Goal: Task Accomplishment & Management: Manage account settings

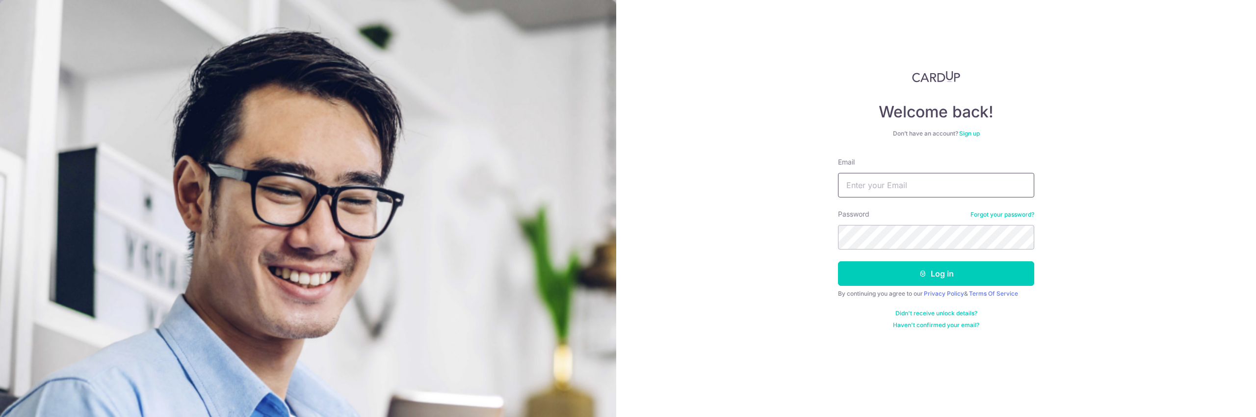
click at [855, 189] on input "Email" at bounding box center [936, 185] width 196 height 25
type input "m"
type input "melisawee@gmail.com"
click at [934, 280] on button "Log in" at bounding box center [936, 273] width 196 height 25
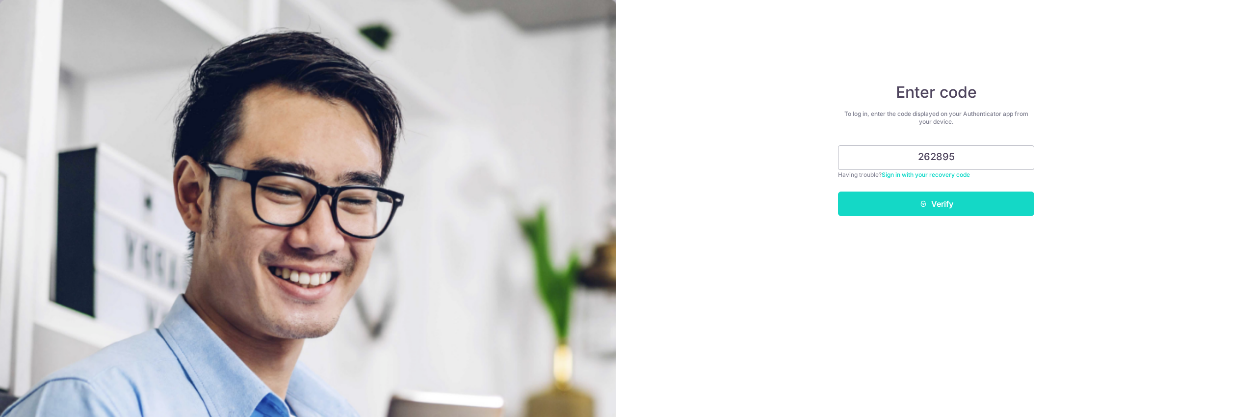
type input "262895"
click at [947, 211] on button "Verify" at bounding box center [936, 203] width 196 height 25
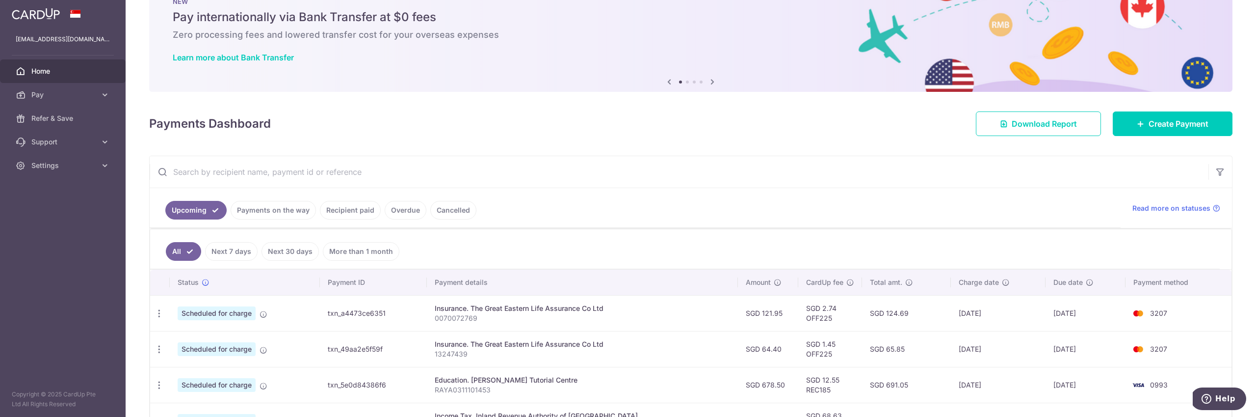
scroll to position [42, 0]
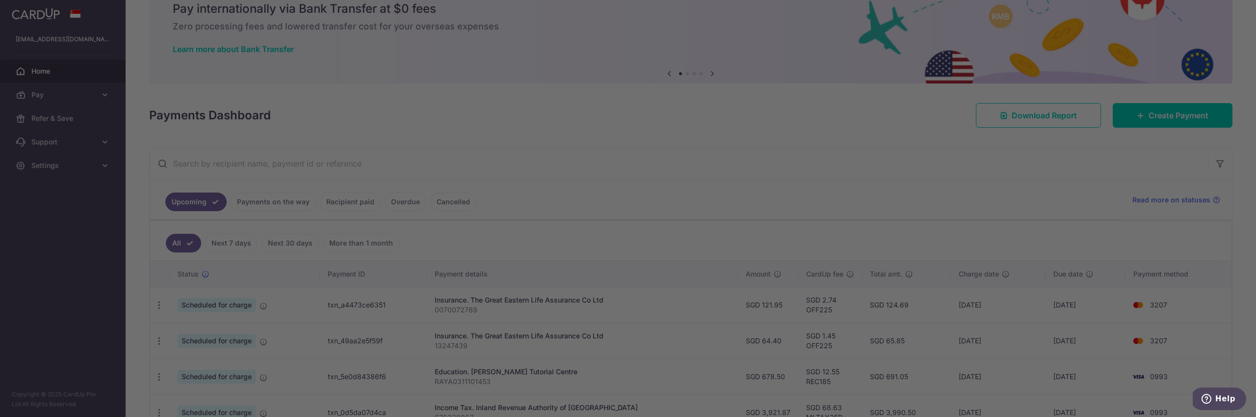
click at [1139, 117] on div at bounding box center [634, 210] width 1269 height 421
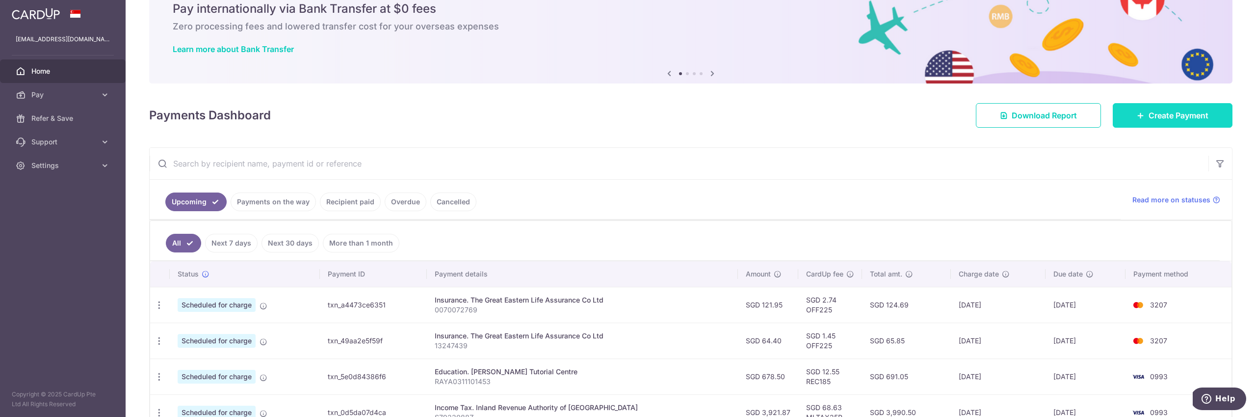
click at [1136, 119] on link "Create Payment" at bounding box center [1173, 115] width 120 height 25
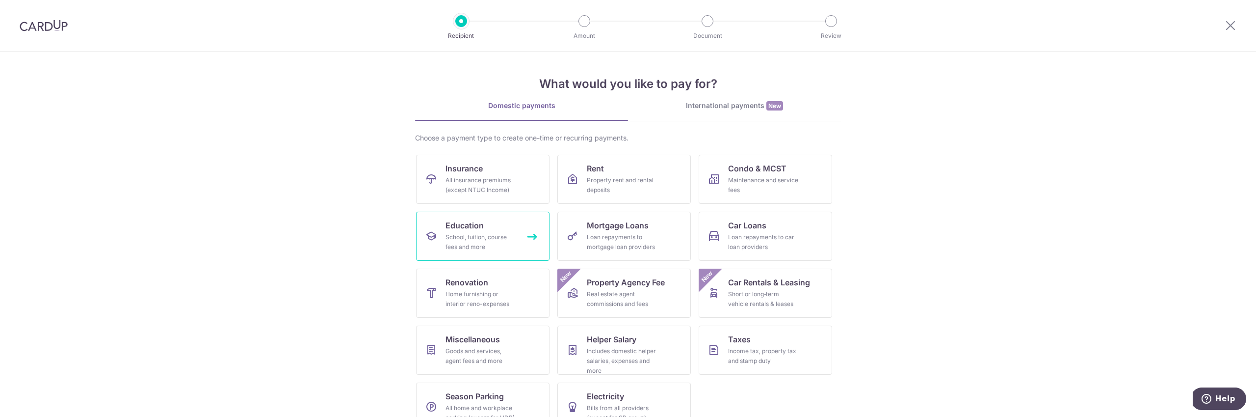
click at [498, 232] on div "School, tuition, course fees and more" at bounding box center [481, 242] width 71 height 20
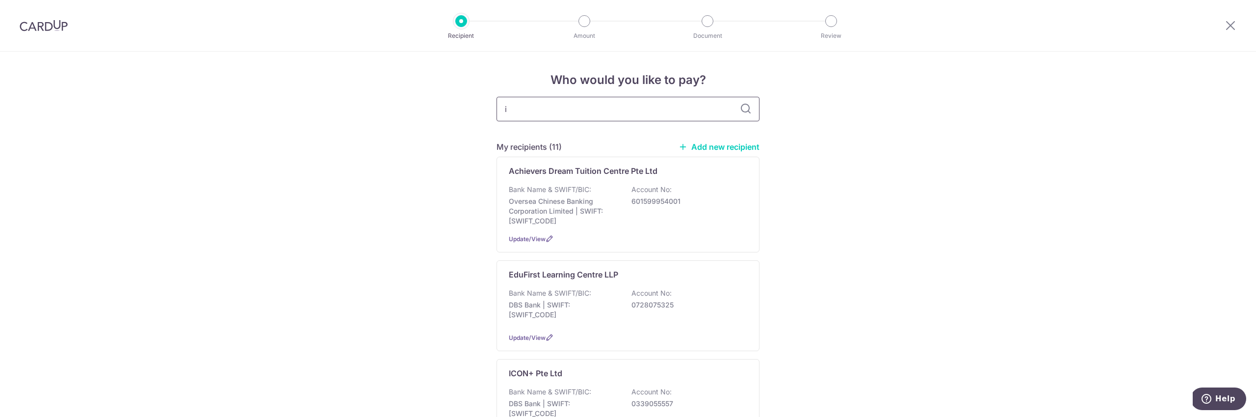
type input "iE"
type input "iEco"
click at [652, 284] on div "IECONOMICS TUITION CENTRE Bank Name & SWIFT/BIC: Oversea Chinese Banking Corpor…" at bounding box center [628, 308] width 263 height 96
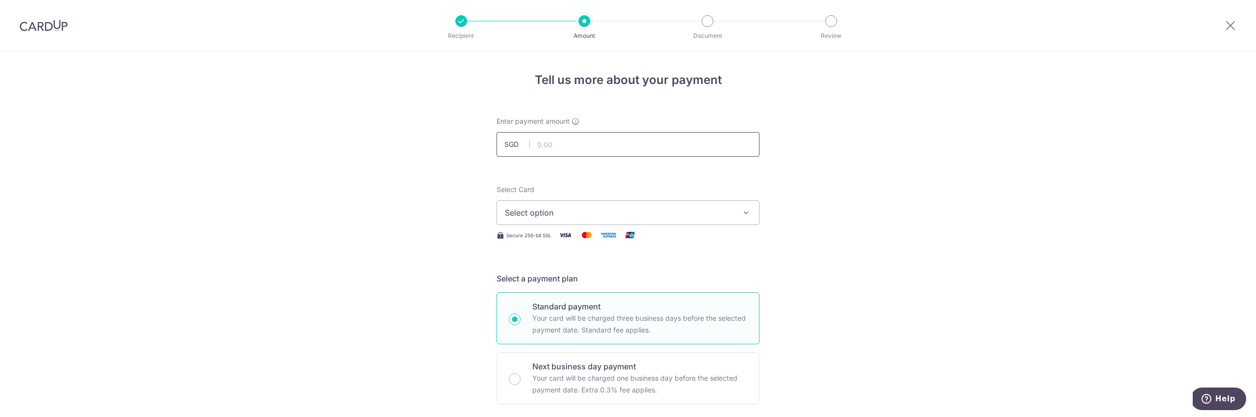
click at [556, 154] on input "text" at bounding box center [628, 144] width 263 height 25
type input "8"
type input "380.00"
click at [634, 201] on button "Select option" at bounding box center [628, 212] width 263 height 25
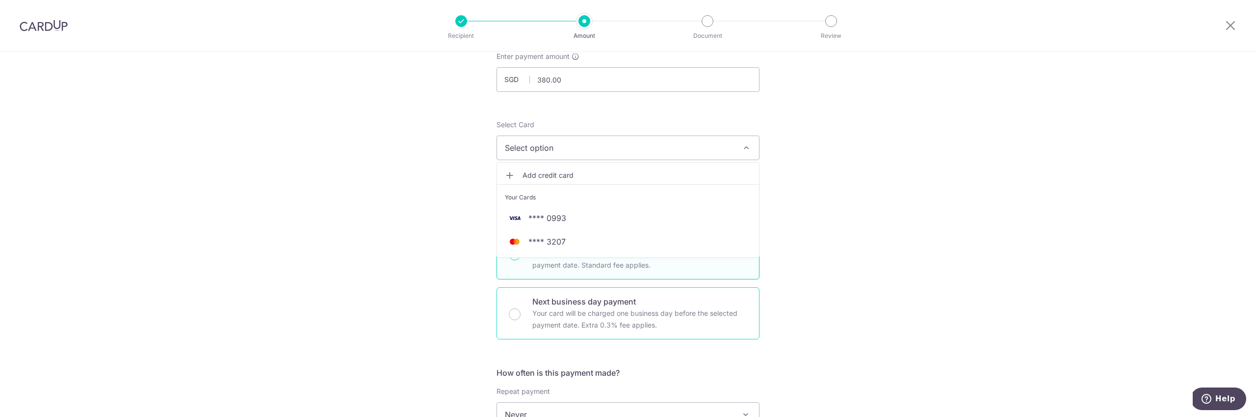
scroll to position [163, 0]
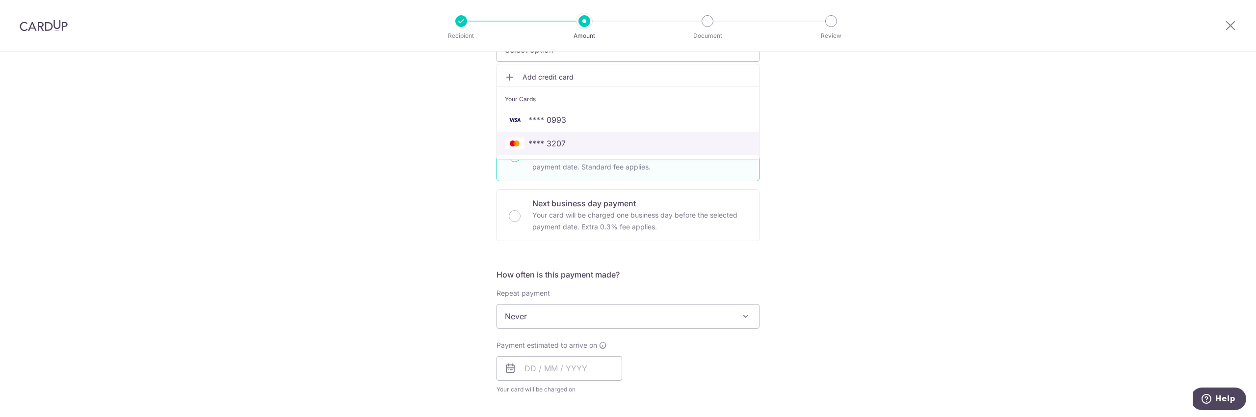
click at [558, 146] on span "**** 3207" at bounding box center [547, 143] width 37 height 12
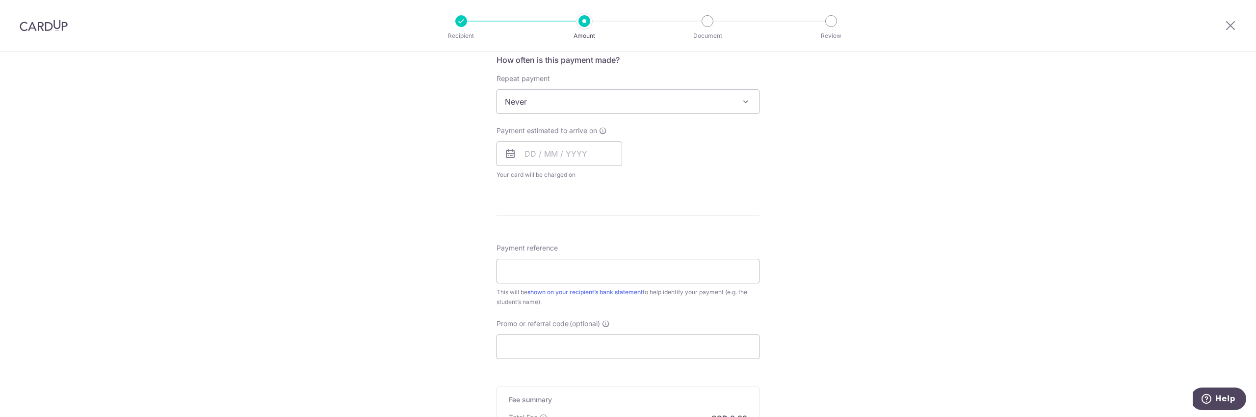
scroll to position [388, 0]
click at [577, 137] on input "text" at bounding box center [560, 143] width 126 height 25
click at [593, 212] on link "4" at bounding box center [595, 213] width 16 height 16
type input "[DATE]"
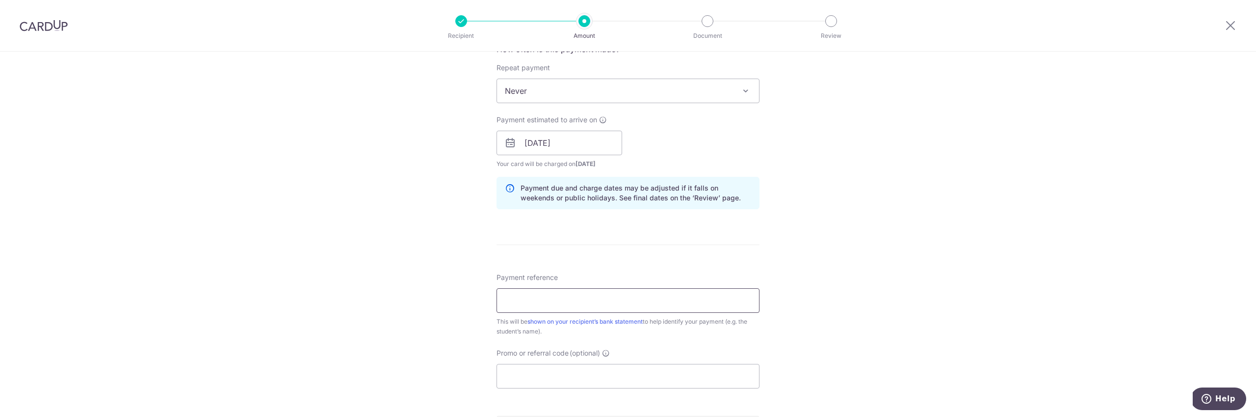
click at [641, 299] on input "Payment reference" at bounding box center [628, 300] width 263 height 25
type input "[PERSON_NAME]"
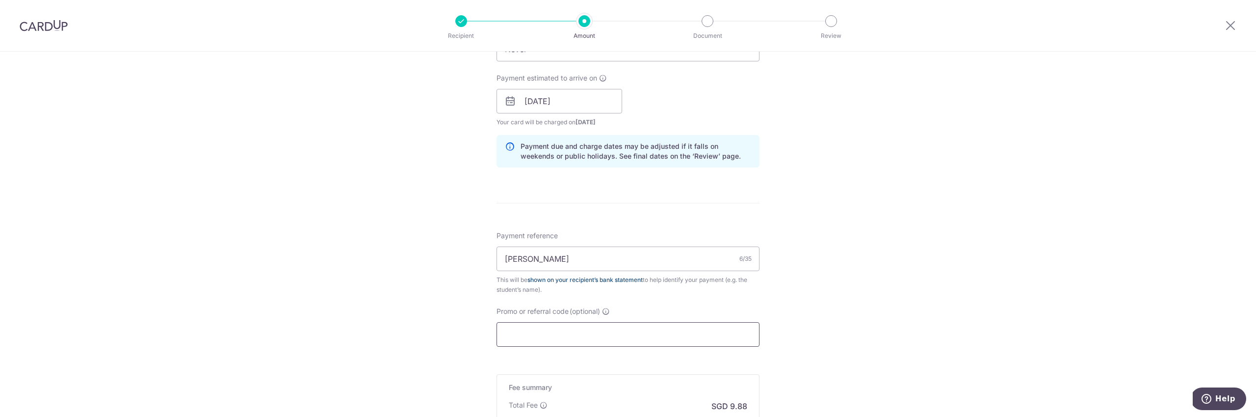
scroll to position [443, 0]
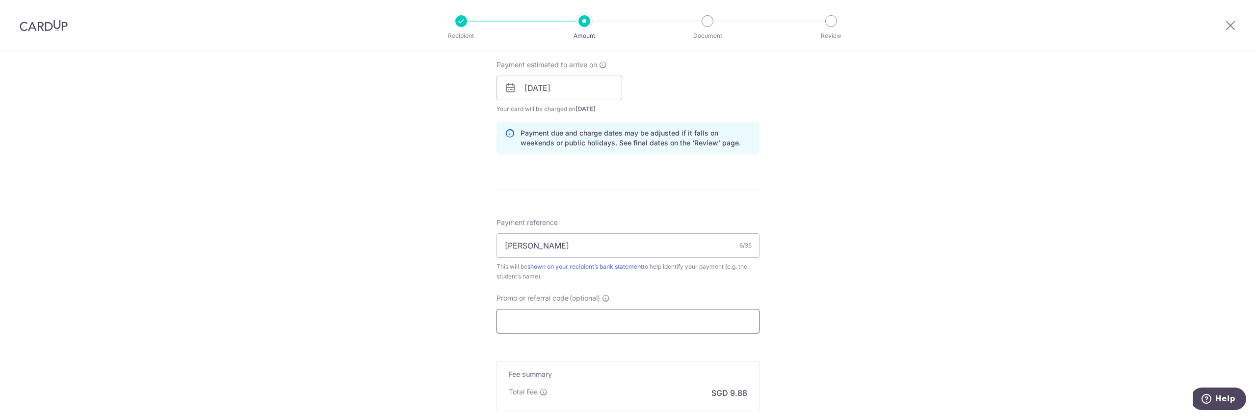
click at [653, 330] on input "Promo or referral code (optional)" at bounding box center [628, 321] width 263 height 25
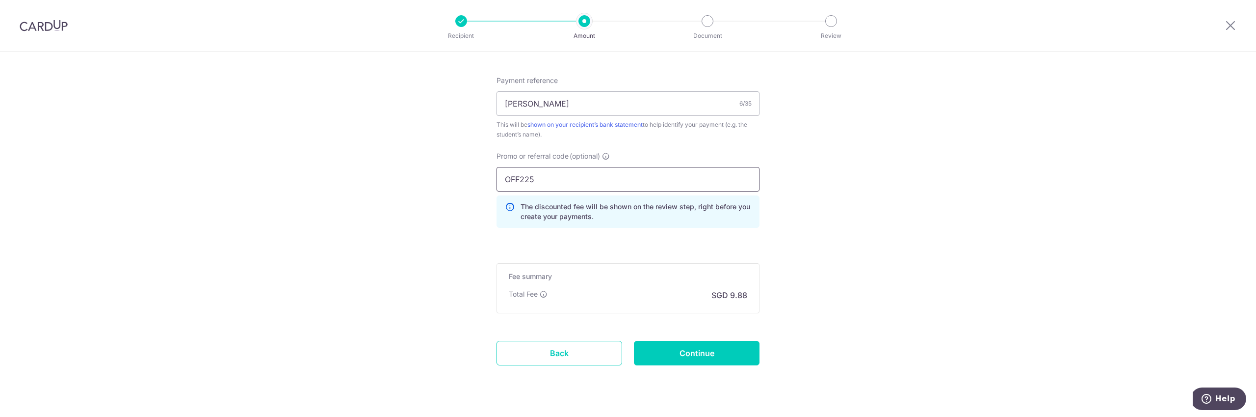
scroll to position [586, 0]
type input "OFF225"
click at [737, 360] on input "Continue" at bounding box center [697, 352] width 126 height 25
type input "Create Schedule"
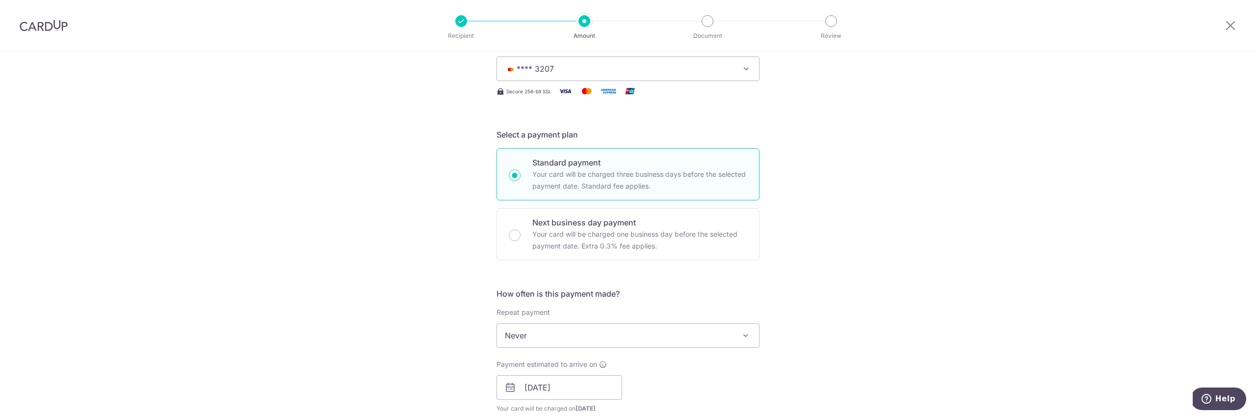
scroll to position [0, 0]
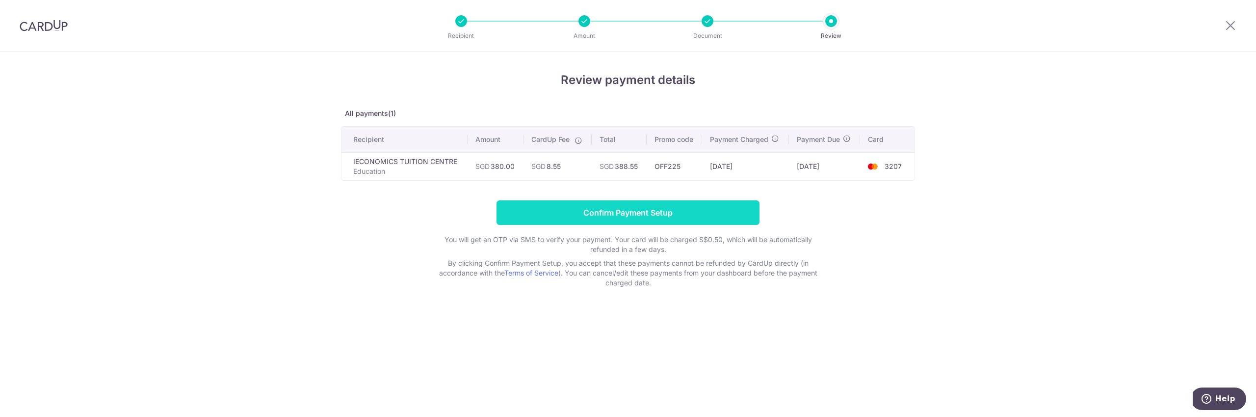
click at [642, 218] on input "Confirm Payment Setup" at bounding box center [628, 212] width 263 height 25
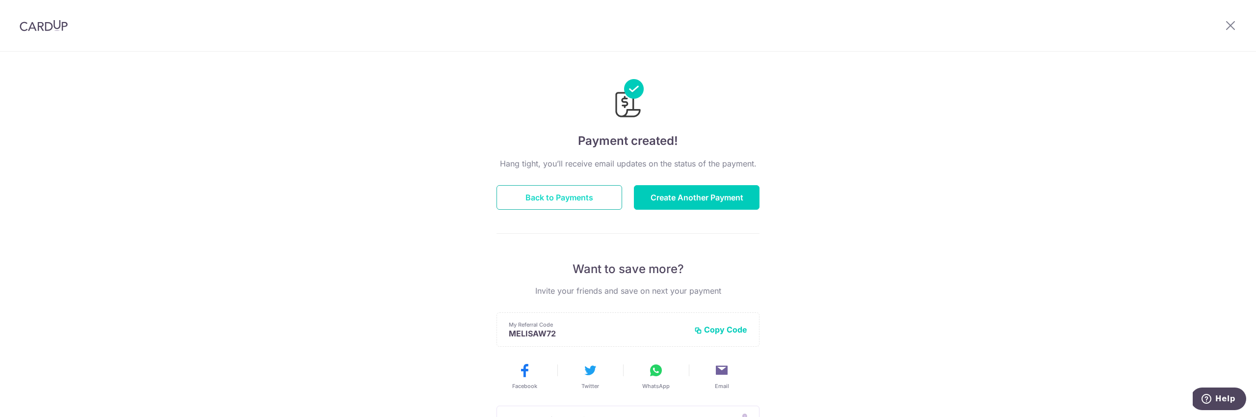
click at [592, 207] on button "Back to Payments" at bounding box center [560, 197] width 126 height 25
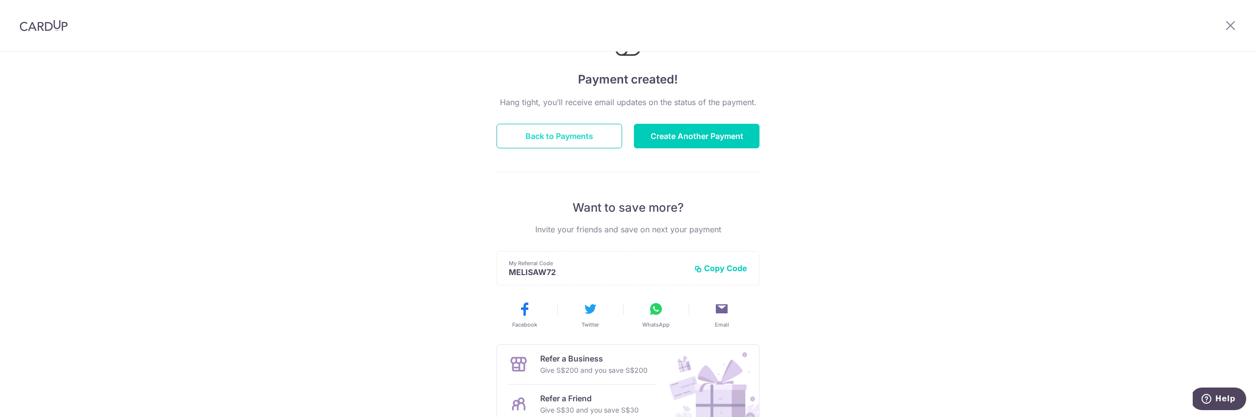
click at [540, 140] on button "Back to Payments" at bounding box center [560, 136] width 126 height 25
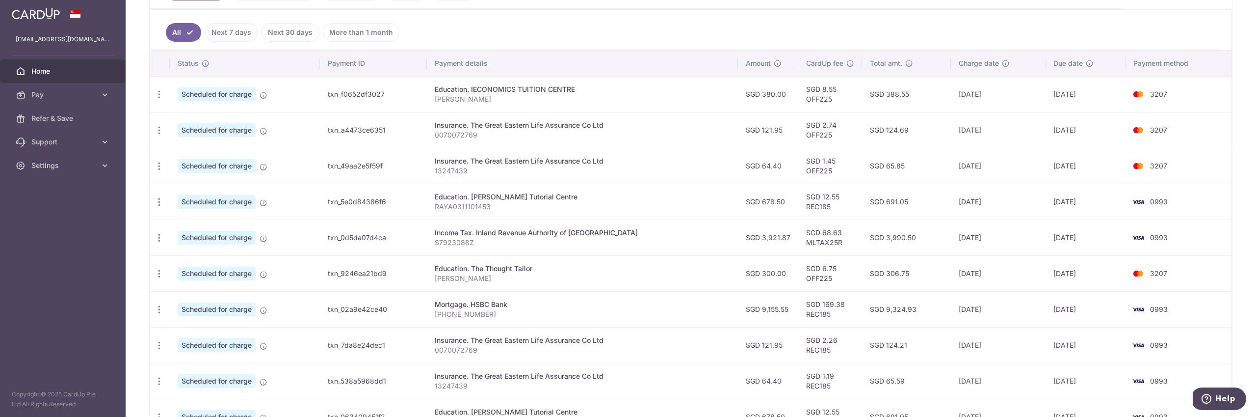
scroll to position [254, 0]
click at [160, 199] on icon "button" at bounding box center [159, 200] width 10 height 10
click at [199, 228] on span "Update payment" at bounding box center [211, 227] width 67 height 12
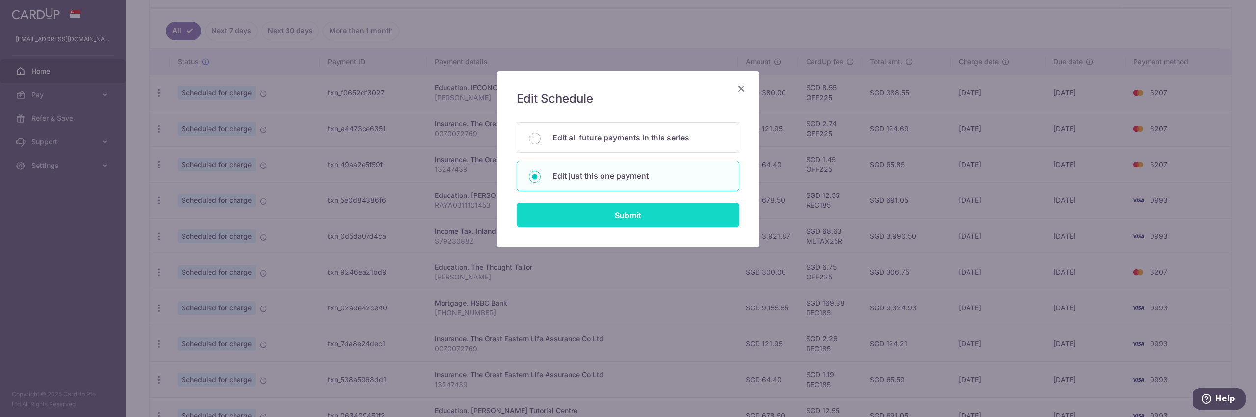
click at [622, 215] on input "Submit" at bounding box center [628, 215] width 223 height 25
radio input "true"
type input "678.50"
type input "[DATE]"
type input "RAYA0311101453"
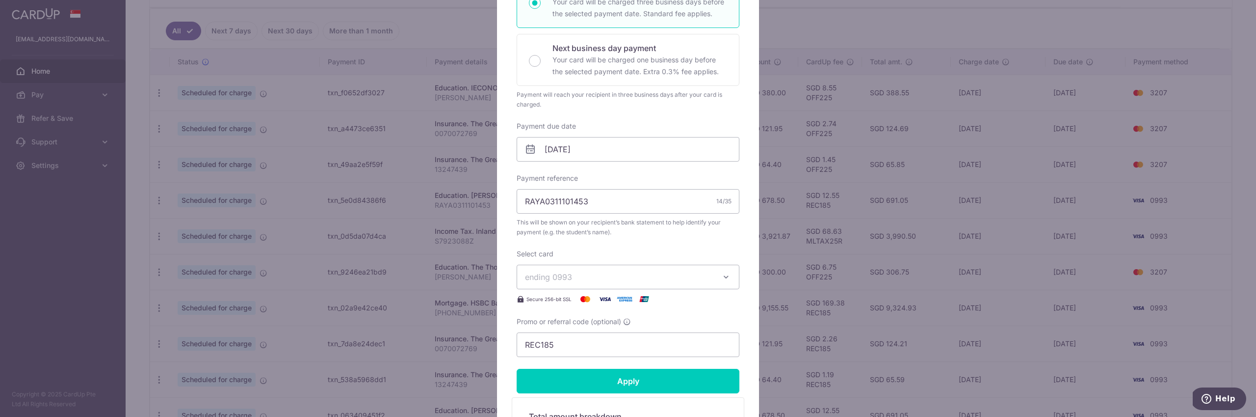
scroll to position [204, 0]
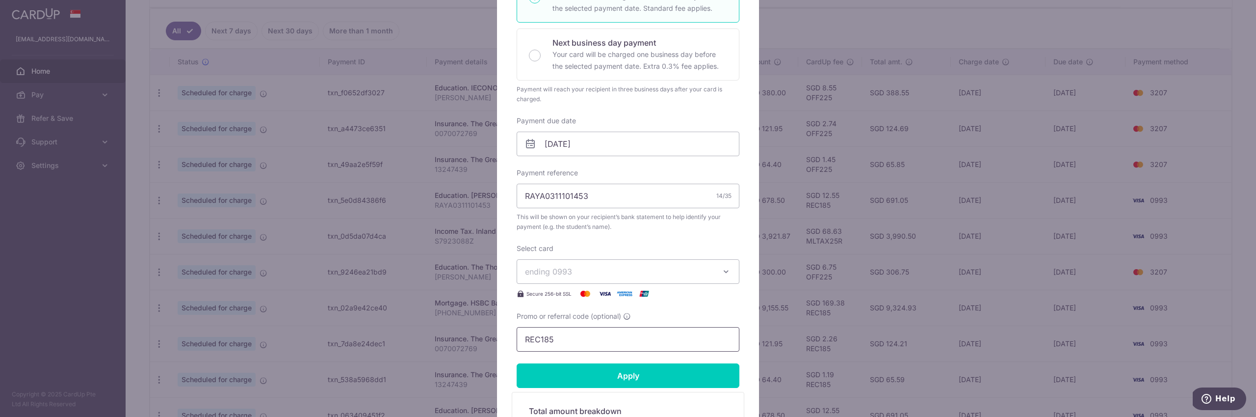
drag, startPoint x: 631, startPoint y: 342, endPoint x: 457, endPoint y: 338, distance: 173.3
click at [457, 338] on div "Edit payment By clicking apply, you will make changes to all payments to Mavis …" at bounding box center [628, 208] width 1256 height 417
type input "OFF225"
click at [578, 383] on input "Apply" at bounding box center [628, 375] width 223 height 25
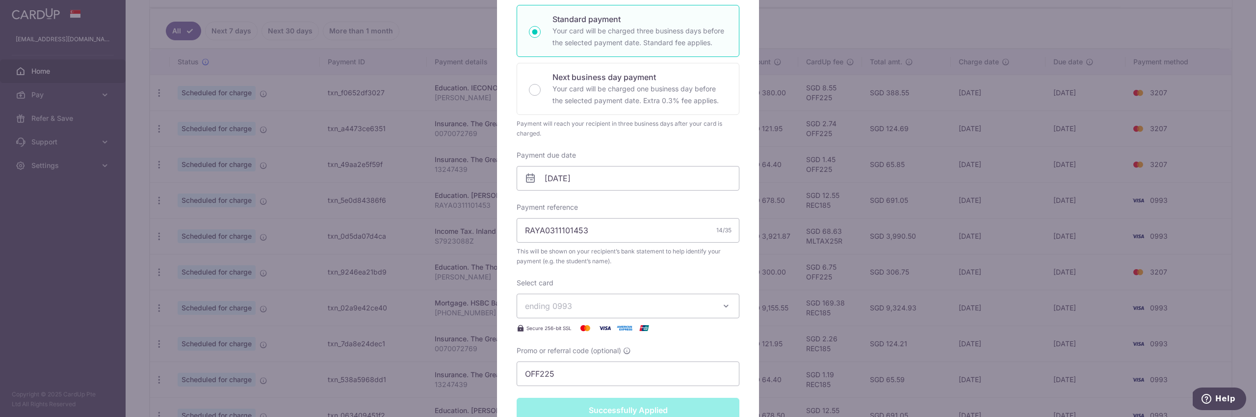
scroll to position [238, 0]
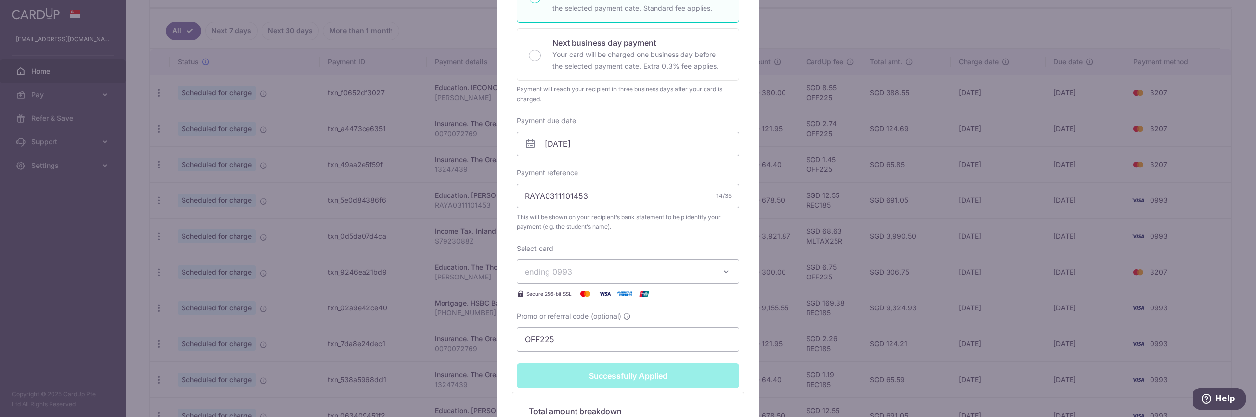
click at [727, 272] on icon "button" at bounding box center [726, 272] width 10 height 10
click at [620, 336] on span "**** 3207" at bounding box center [628, 341] width 206 height 12
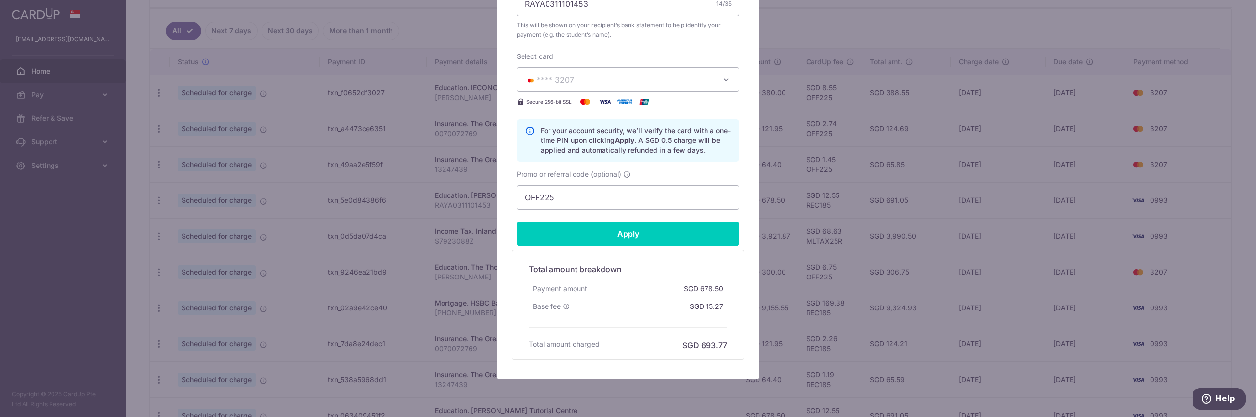
scroll to position [420, 0]
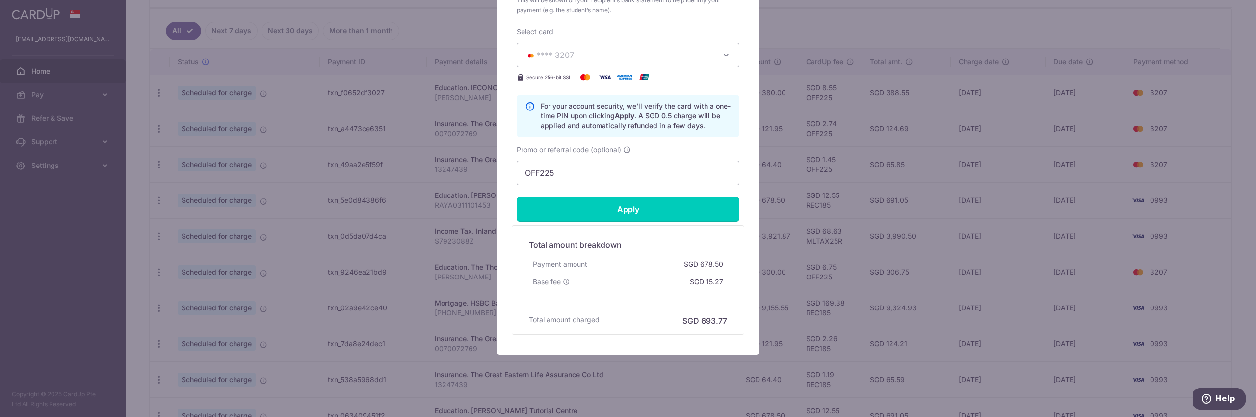
click at [609, 216] on input "Apply" at bounding box center [628, 209] width 223 height 25
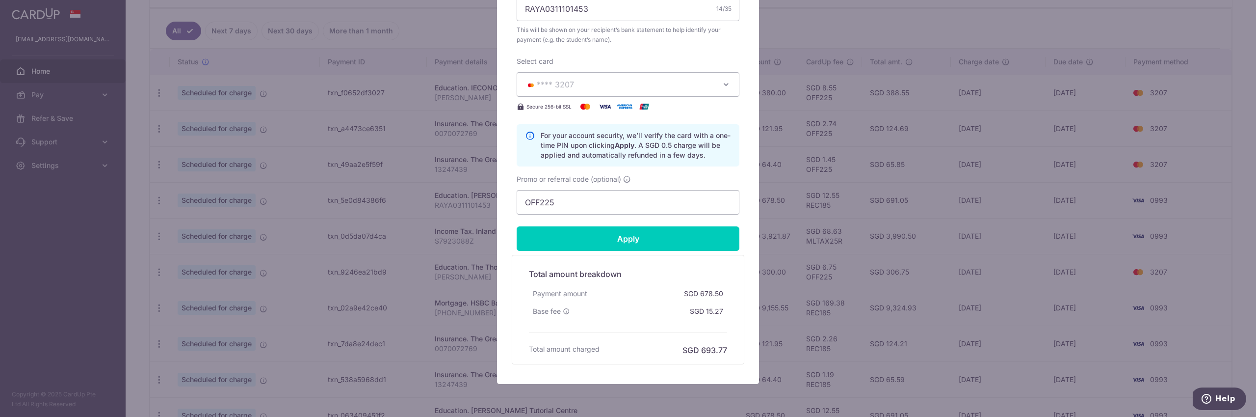
type input "Successfully Applied"
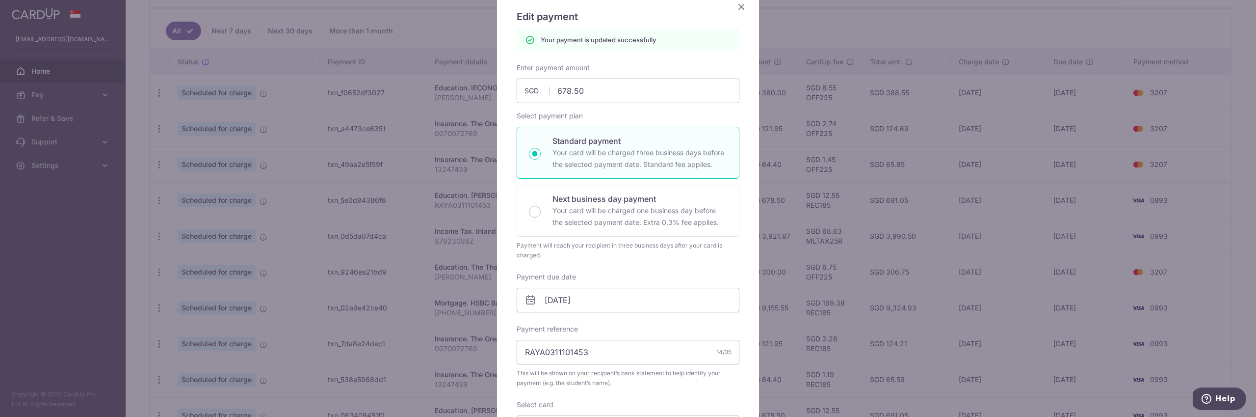
scroll to position [75, 0]
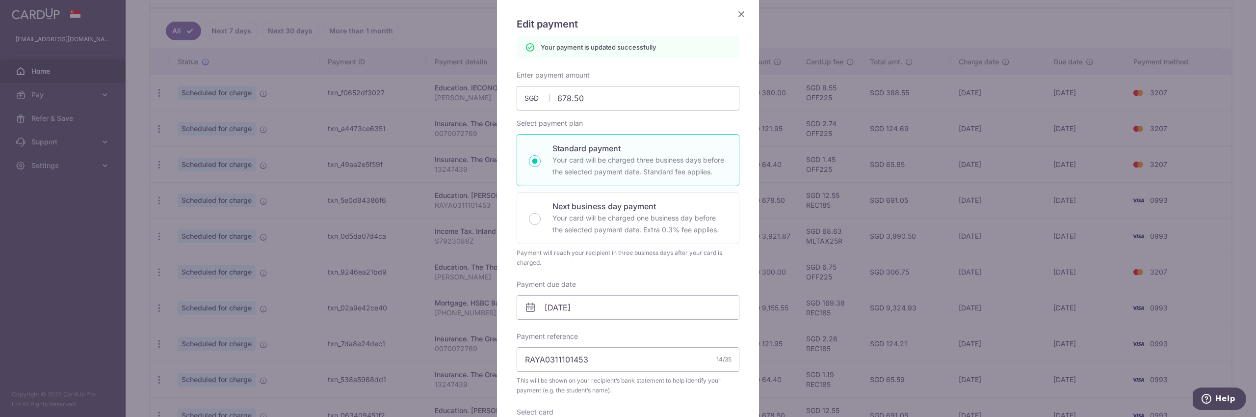
click at [744, 11] on icon "Close" at bounding box center [742, 14] width 12 height 12
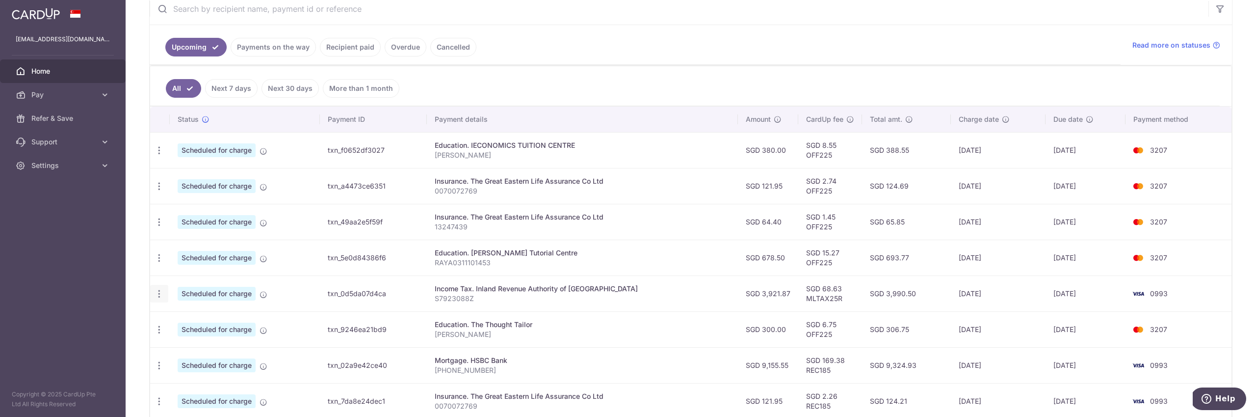
click at [159, 295] on icon "button" at bounding box center [159, 294] width 10 height 10
click at [189, 319] on span "Update payment" at bounding box center [211, 321] width 67 height 12
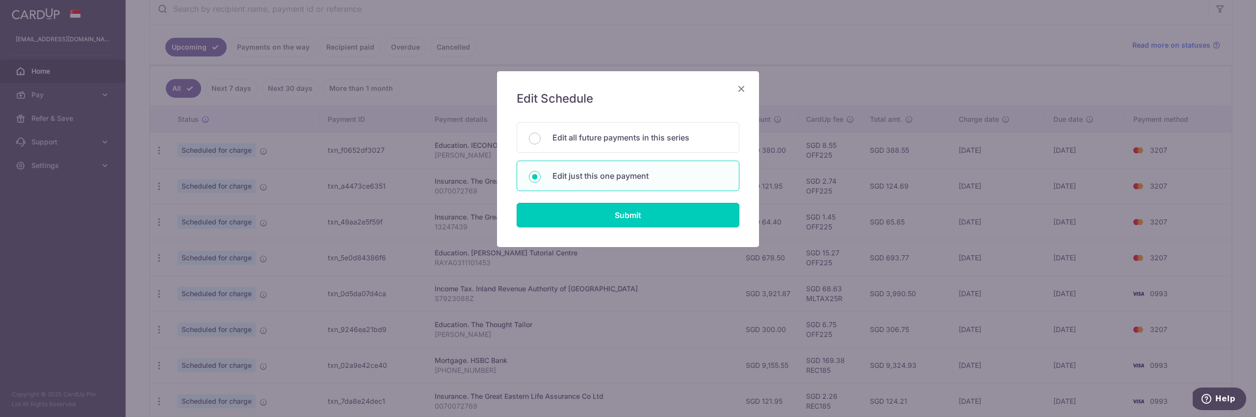
click at [642, 227] on input "Submit" at bounding box center [628, 215] width 223 height 25
radio input "true"
type input "3,921.87"
type input "[DATE]"
type input "S7923088Z"
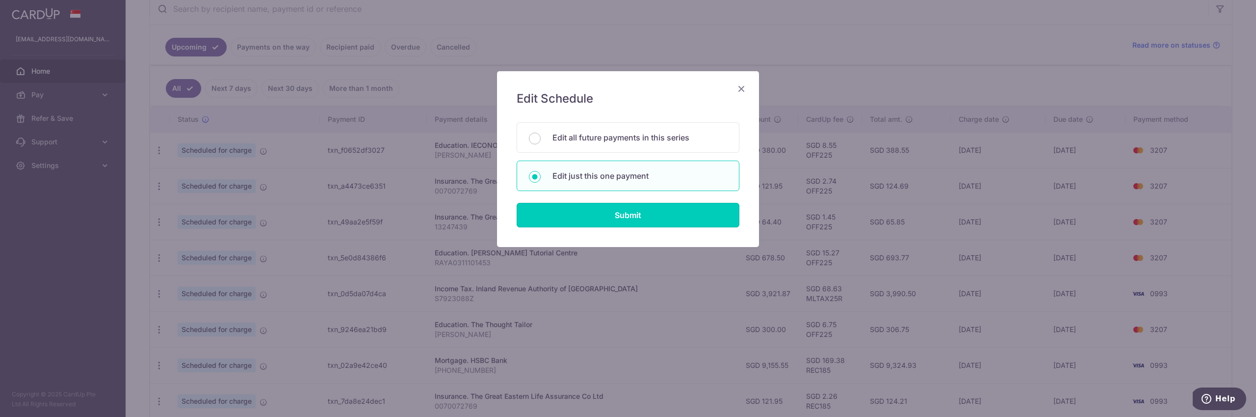
type input "MLTAX25R"
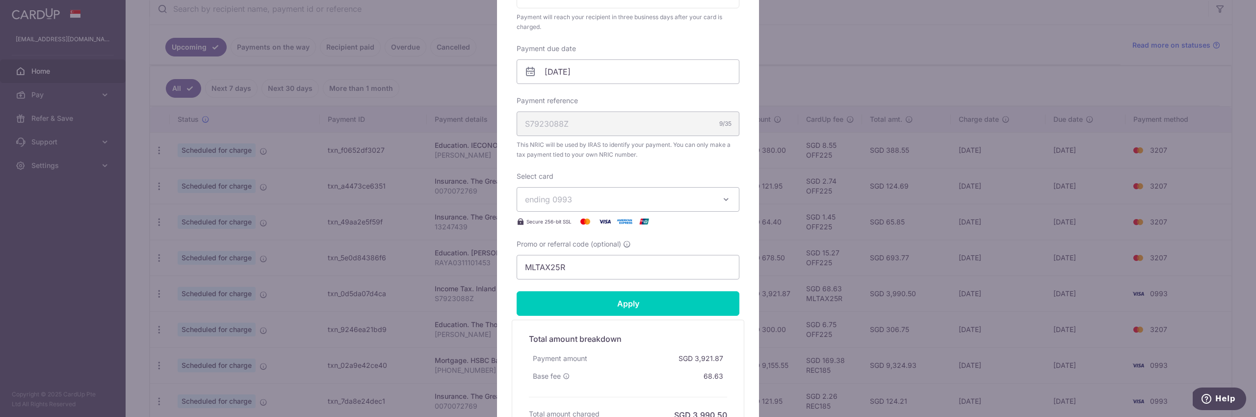
scroll to position [271, 0]
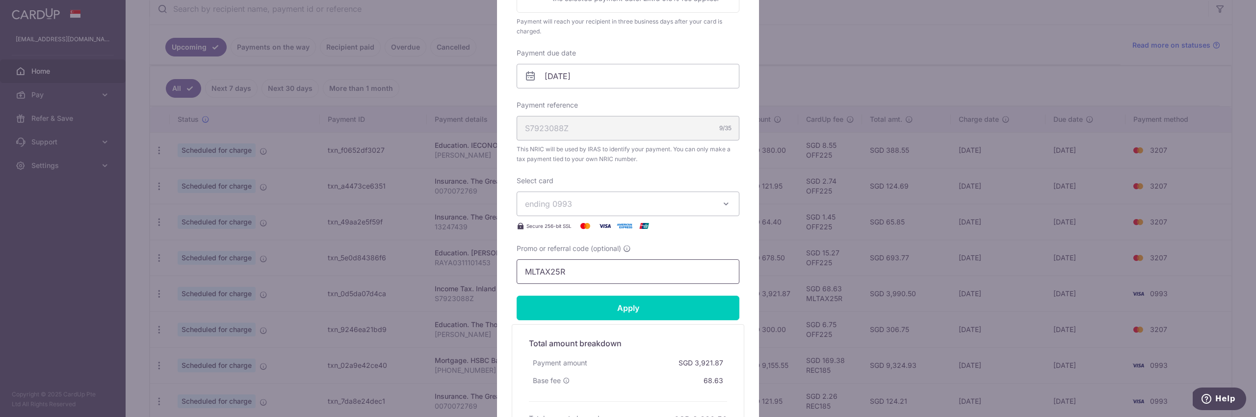
drag, startPoint x: 592, startPoint y: 271, endPoint x: 485, endPoint y: 262, distance: 107.9
click at [485, 262] on div "Edit payment By clicking apply, you will make changes to all payments to Inland…" at bounding box center [628, 208] width 1256 height 417
type input "MCTAX25"
click at [610, 205] on span "ending 0993" at bounding box center [619, 204] width 188 height 12
drag, startPoint x: 612, startPoint y: 272, endPoint x: 617, endPoint y: 281, distance: 10.8
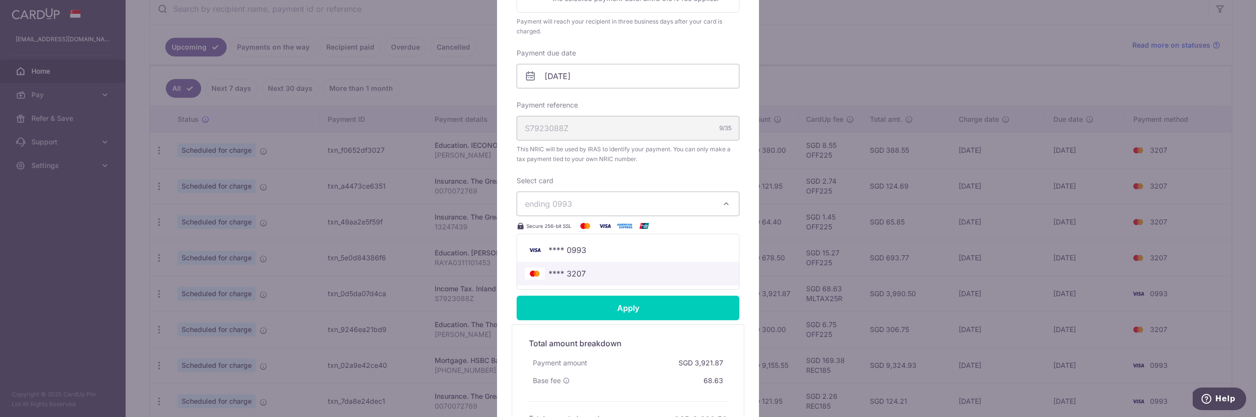
click at [612, 272] on span "**** 3207" at bounding box center [628, 273] width 206 height 12
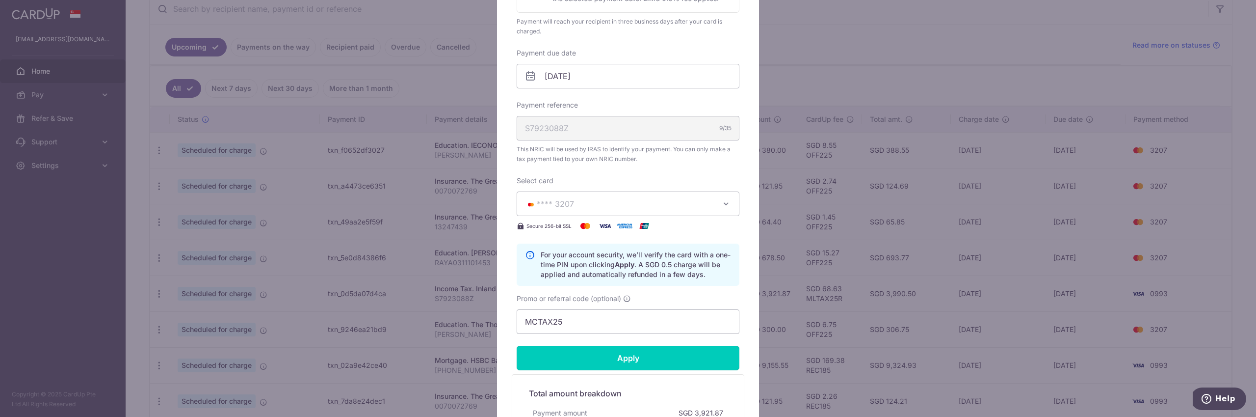
click at [634, 361] on input "Apply" at bounding box center [628, 358] width 223 height 25
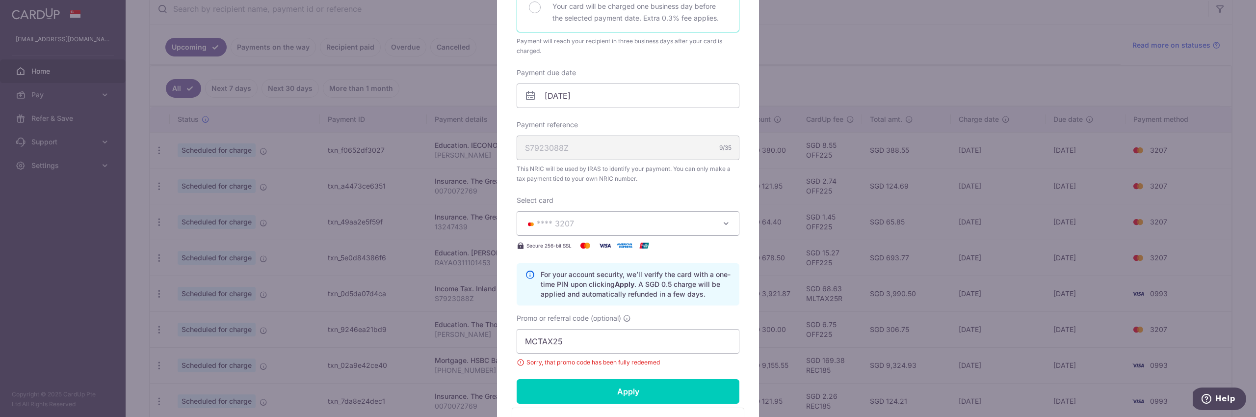
scroll to position [0, 0]
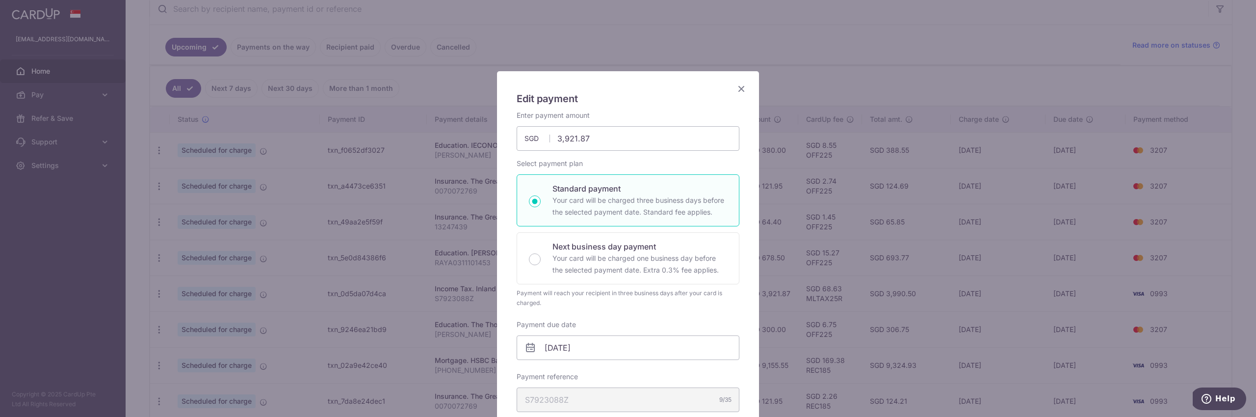
click at [742, 89] on icon "Close" at bounding box center [742, 88] width 12 height 12
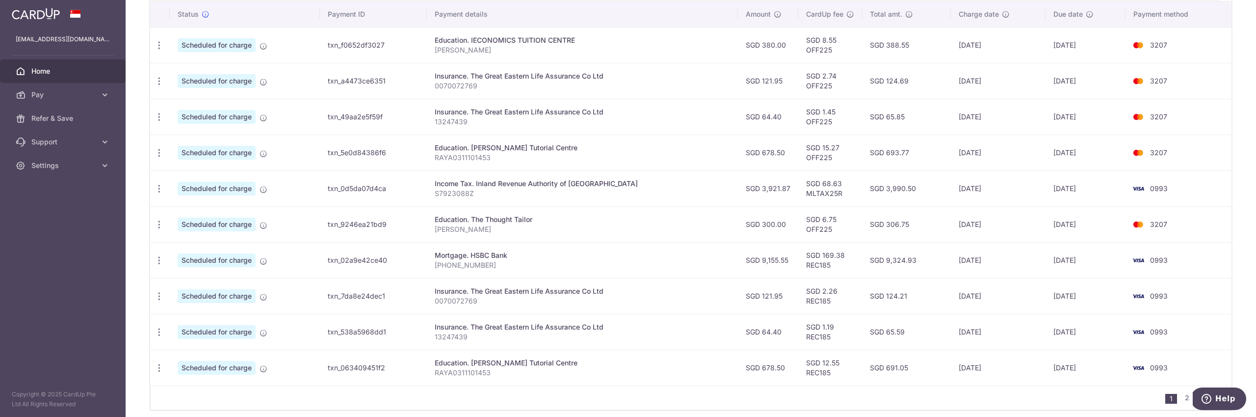
scroll to position [305, 0]
click at [160, 258] on icon "button" at bounding box center [159, 257] width 10 height 10
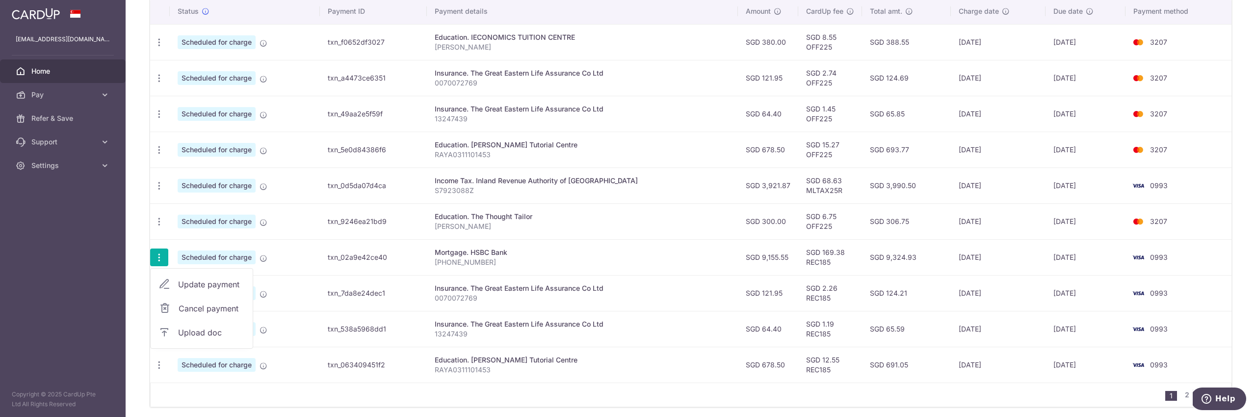
click at [213, 281] on span "Update payment" at bounding box center [211, 284] width 67 height 12
radio input "true"
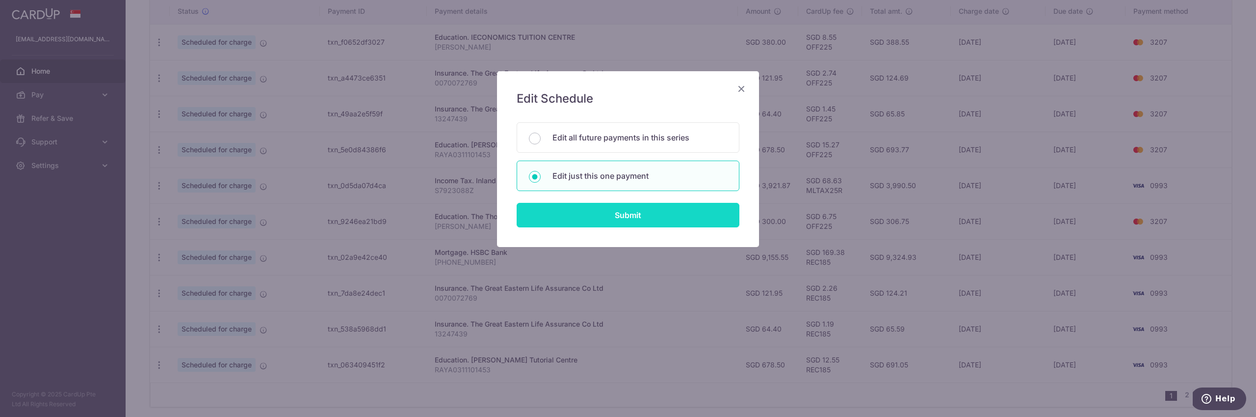
click at [606, 212] on input "Submit" at bounding box center [628, 215] width 223 height 25
radio input "true"
type input "9,155.55"
type input "[DATE]"
type input "[PHONE_NUMBER]"
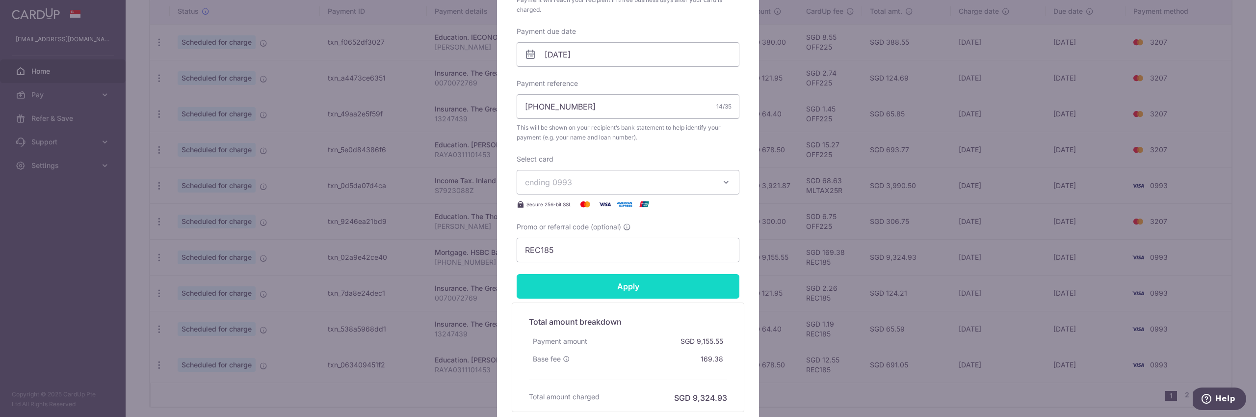
scroll to position [317, 0]
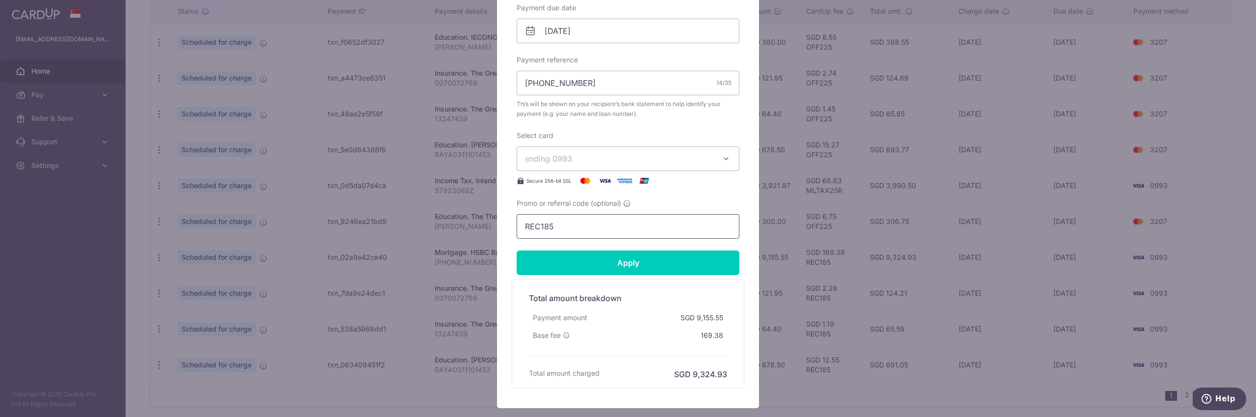
drag, startPoint x: 516, startPoint y: 224, endPoint x: 453, endPoint y: 214, distance: 64.1
click at [453, 214] on div "Edit payment By clicking apply, you will make changes to all payments to HSBC B…" at bounding box center [628, 208] width 1256 height 417
type input "OFF225"
drag, startPoint x: 675, startPoint y: 164, endPoint x: 676, endPoint y: 182, distance: 18.2
click at [674, 165] on button "ending 0993" at bounding box center [628, 158] width 223 height 25
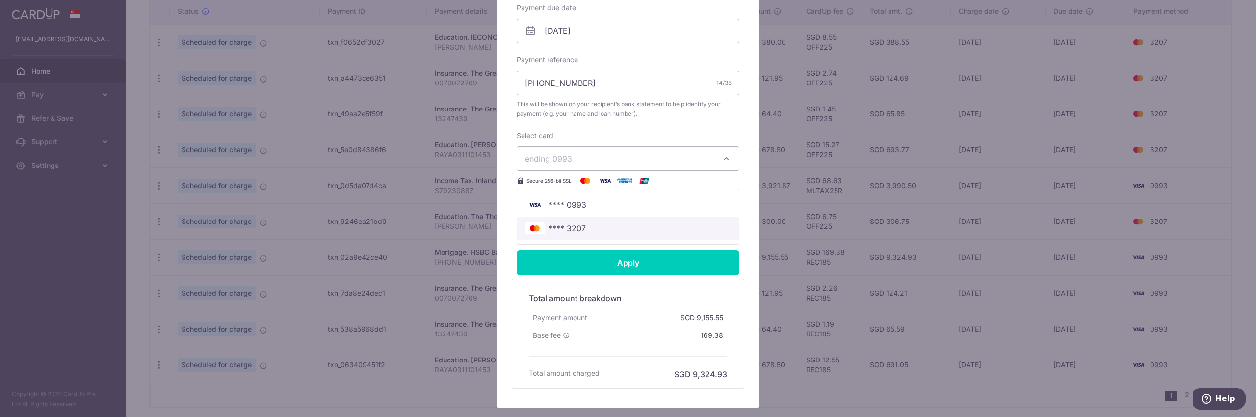
click at [679, 227] on span "**** 3207" at bounding box center [628, 228] width 206 height 12
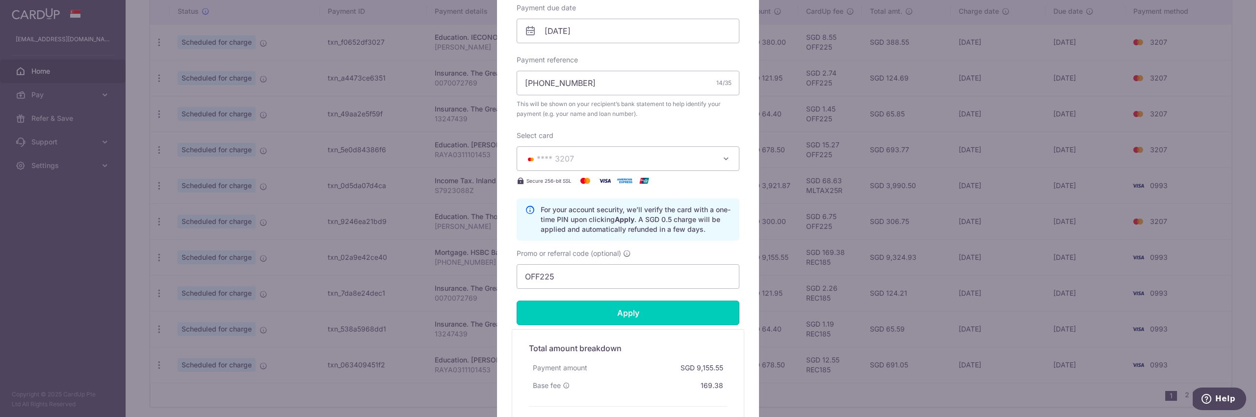
click at [679, 312] on input "Apply" at bounding box center [628, 312] width 223 height 25
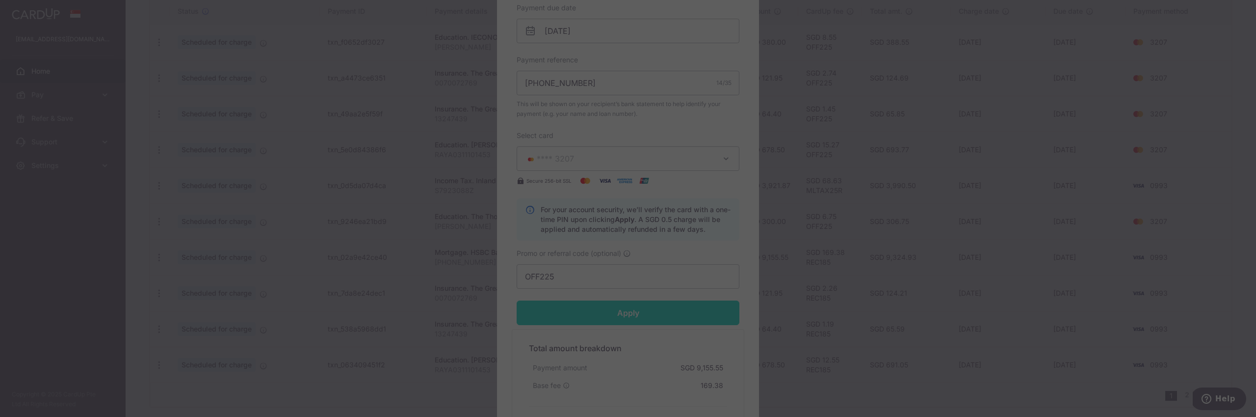
type input "Successfully Applied"
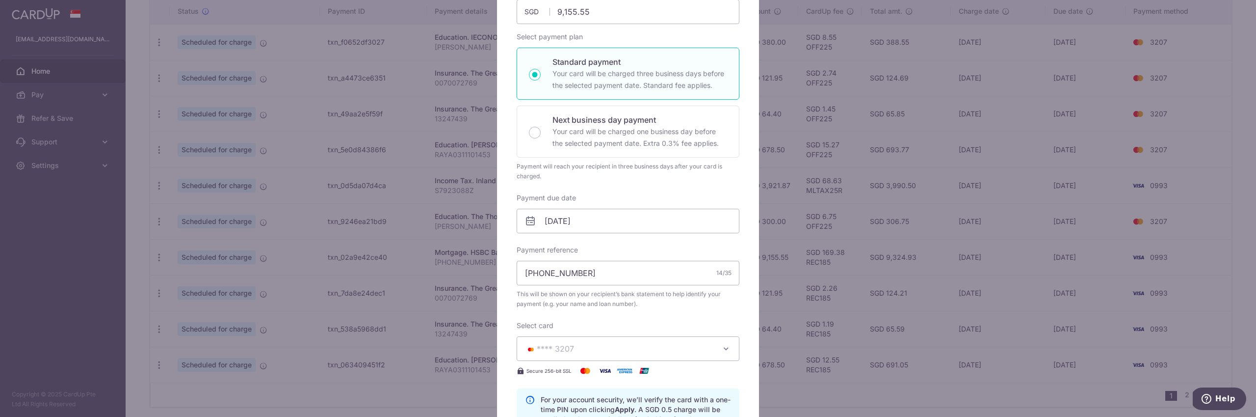
scroll to position [0, 0]
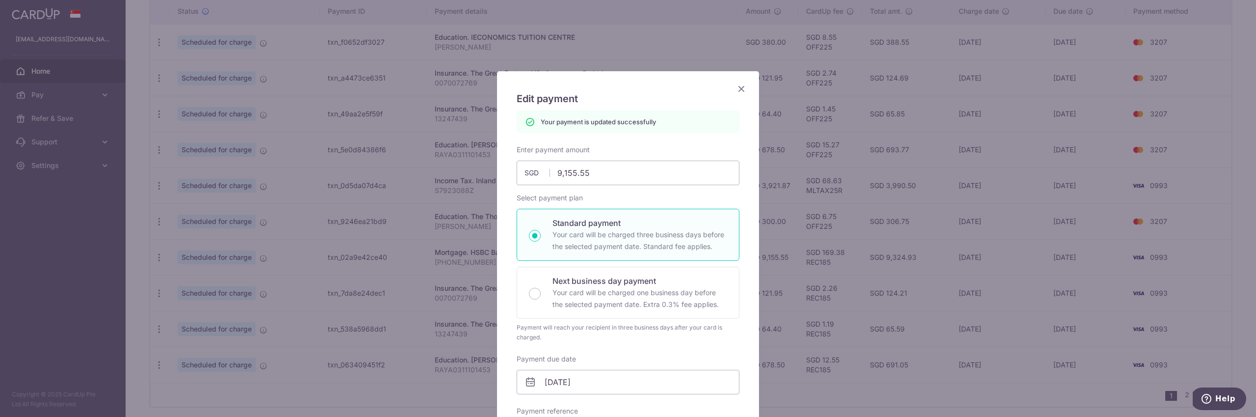
click at [743, 93] on icon "Close" at bounding box center [742, 88] width 12 height 12
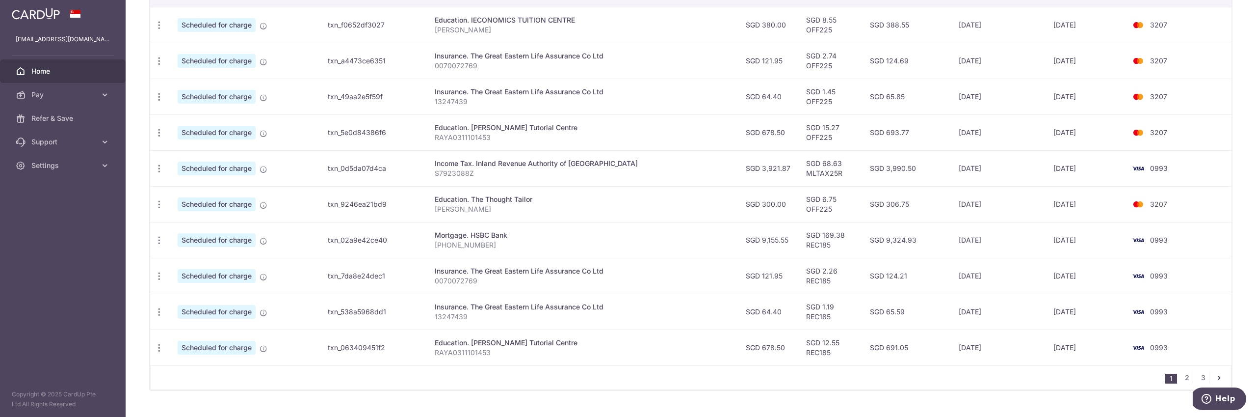
scroll to position [342, 0]
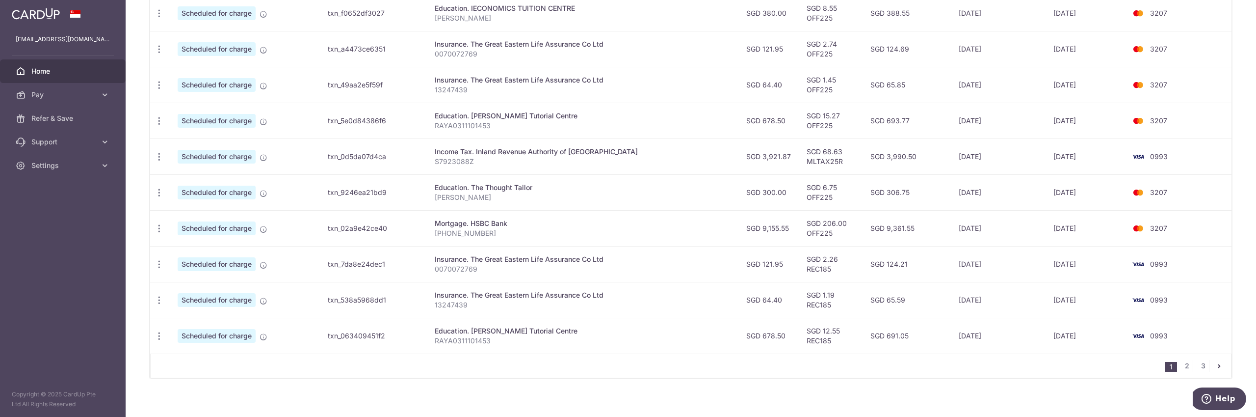
scroll to position [342, 0]
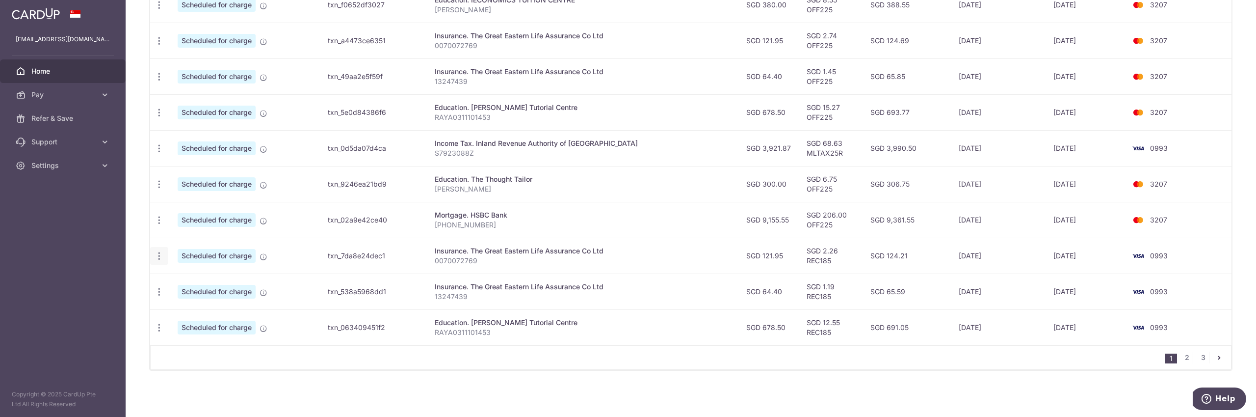
click at [160, 258] on icon "button" at bounding box center [159, 256] width 10 height 10
click at [191, 283] on span "Update payment" at bounding box center [211, 283] width 67 height 12
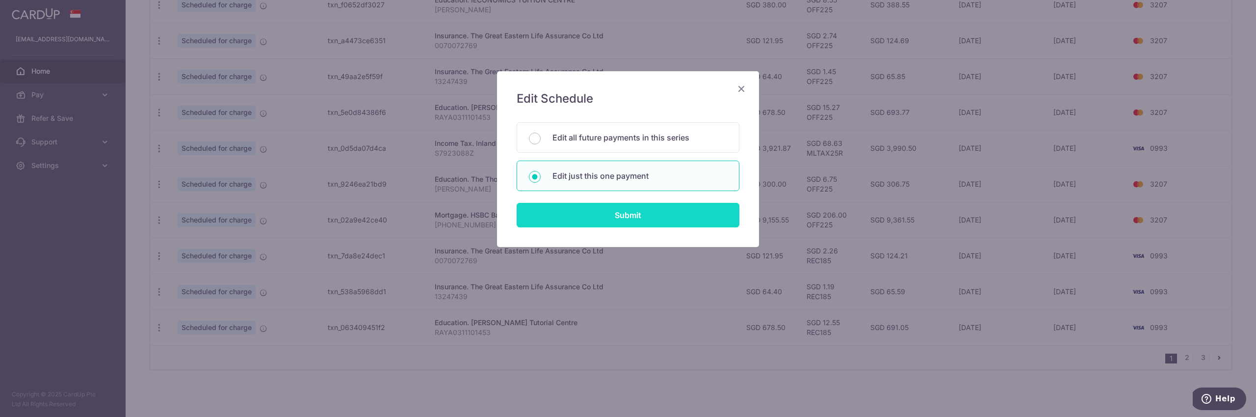
click at [685, 217] on input "Submit" at bounding box center [628, 215] width 223 height 25
radio input "true"
type input "121.95"
type input "[DATE]"
type input "0070072769"
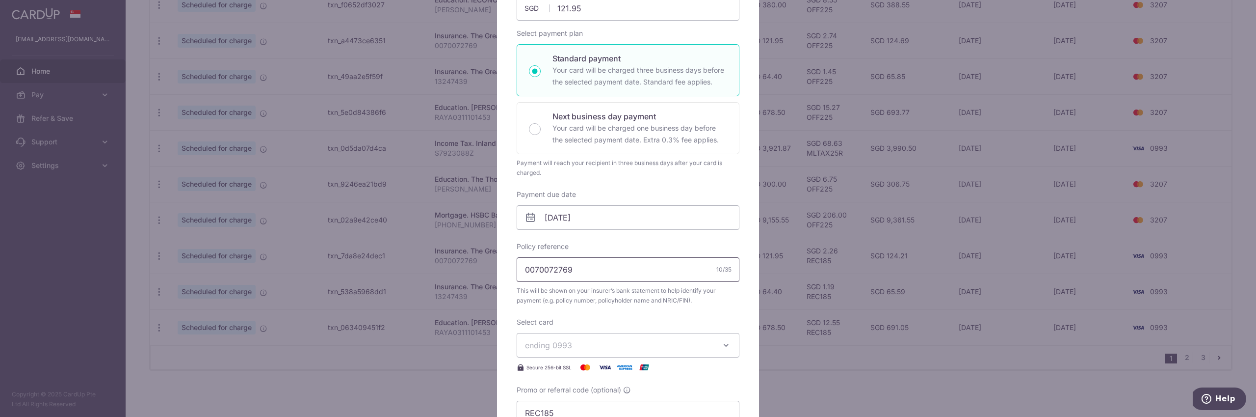
scroll to position [294, 0]
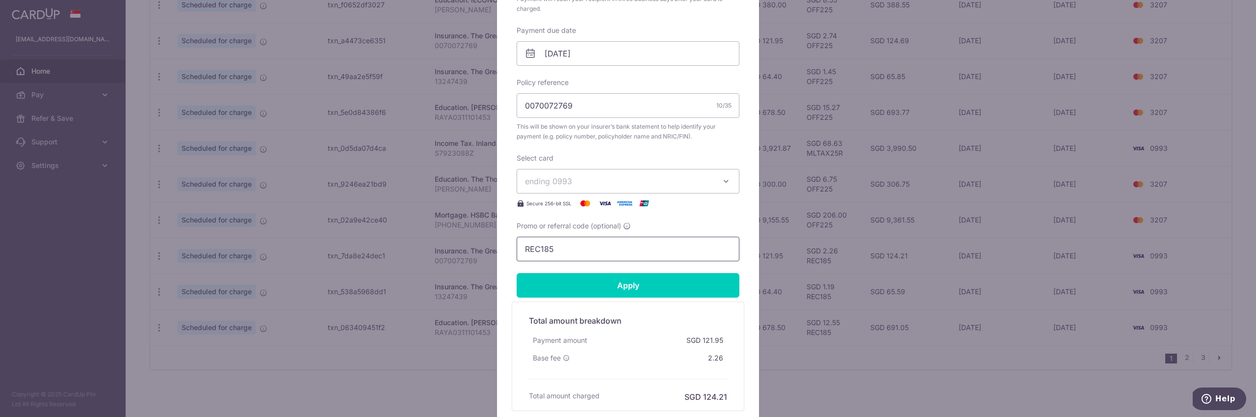
click at [492, 233] on div "Edit payment By clicking apply, you will make changes to all payments to The Gr…" at bounding box center [628, 208] width 1256 height 417
type input "OFF225"
drag, startPoint x: 594, startPoint y: 182, endPoint x: 600, endPoint y: 196, distance: 15.2
click at [594, 182] on span "ending 0993" at bounding box center [619, 181] width 188 height 12
drag, startPoint x: 621, startPoint y: 254, endPoint x: 627, endPoint y: 271, distance: 18.3
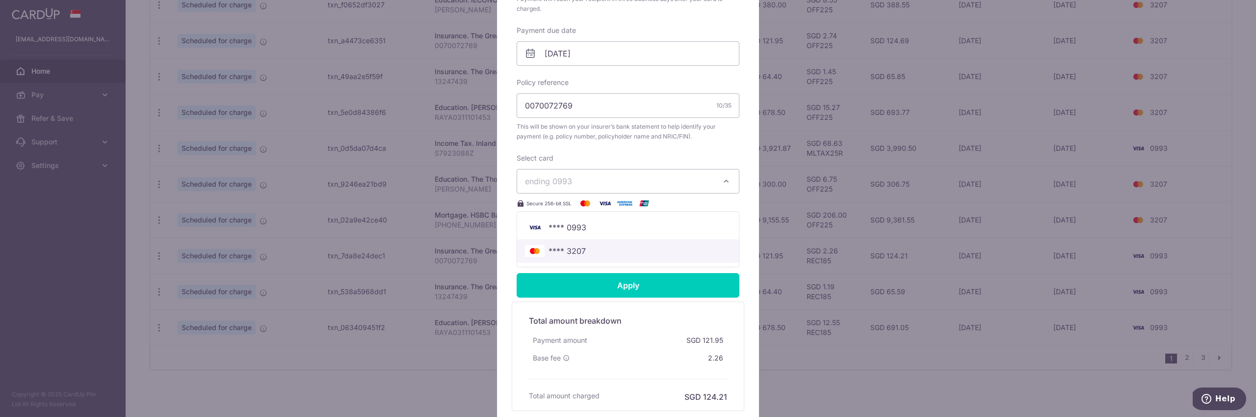
click at [620, 254] on span "**** 3207" at bounding box center [628, 251] width 206 height 12
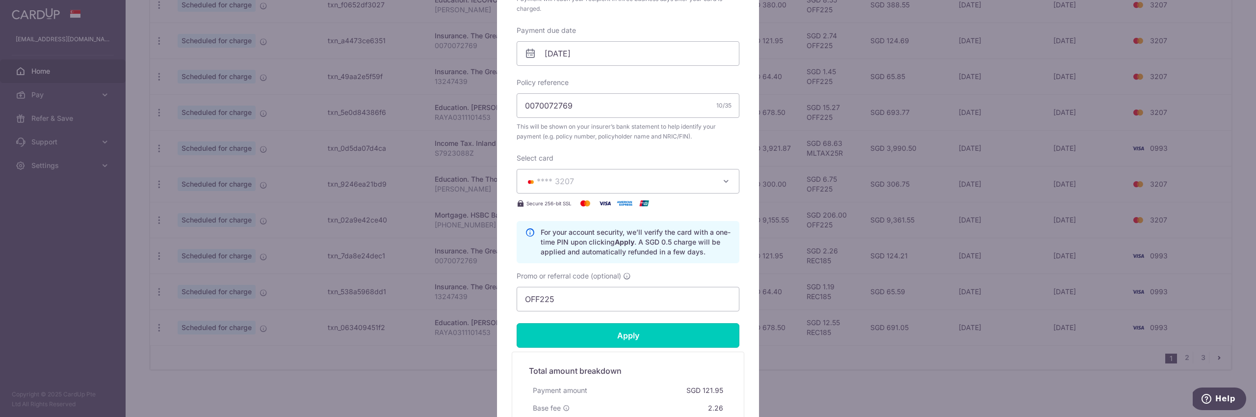
click at [646, 331] on input "Apply" at bounding box center [628, 335] width 223 height 25
click at [684, 344] on input "Apply" at bounding box center [628, 335] width 223 height 25
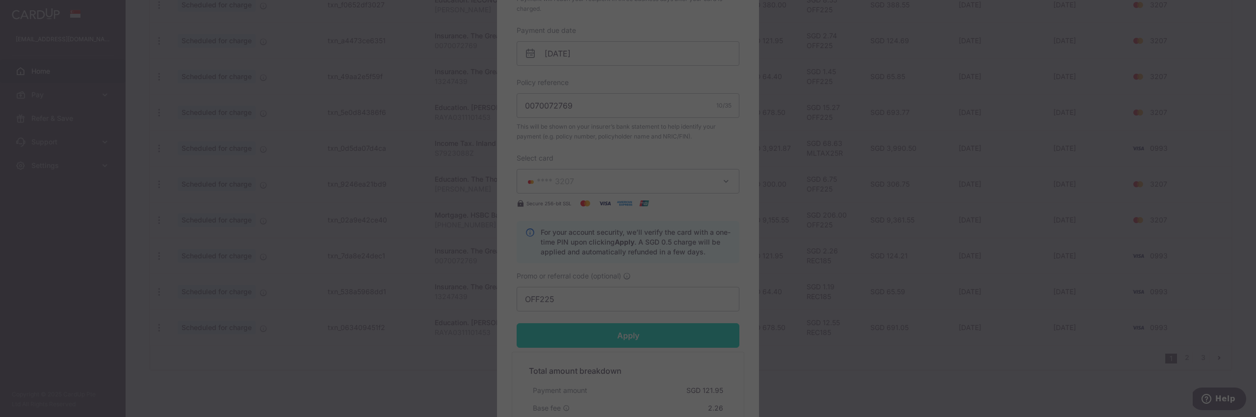
type input "Successfully Applied"
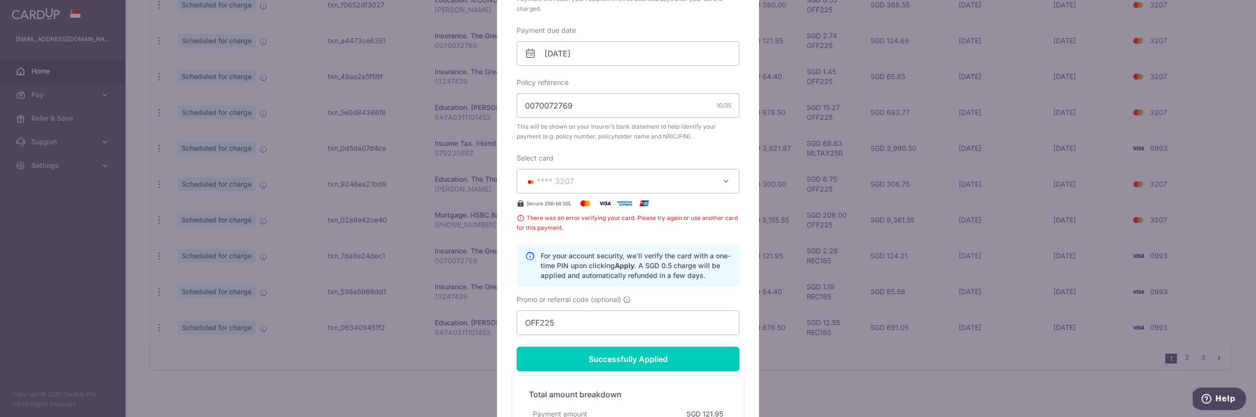
click at [665, 357] on input "Successfully Applied" at bounding box center [628, 359] width 223 height 25
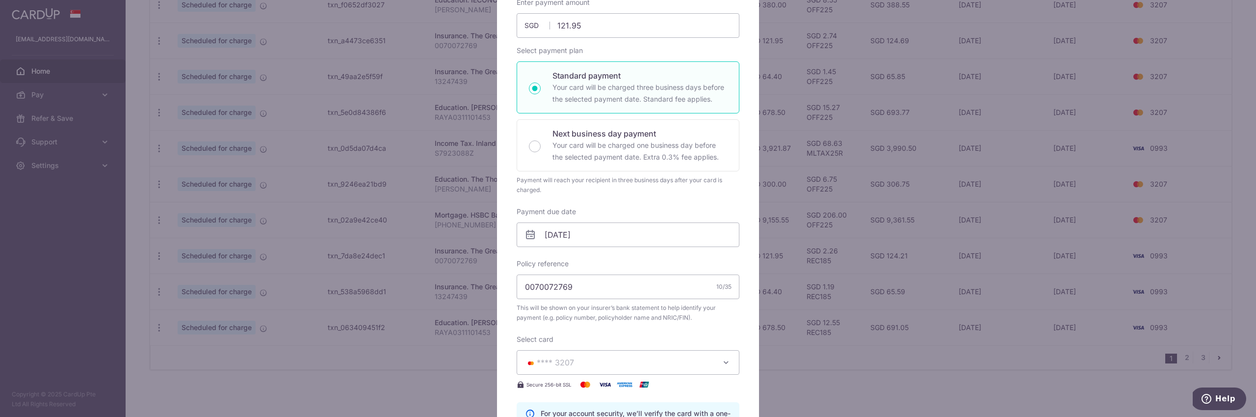
scroll to position [0, 0]
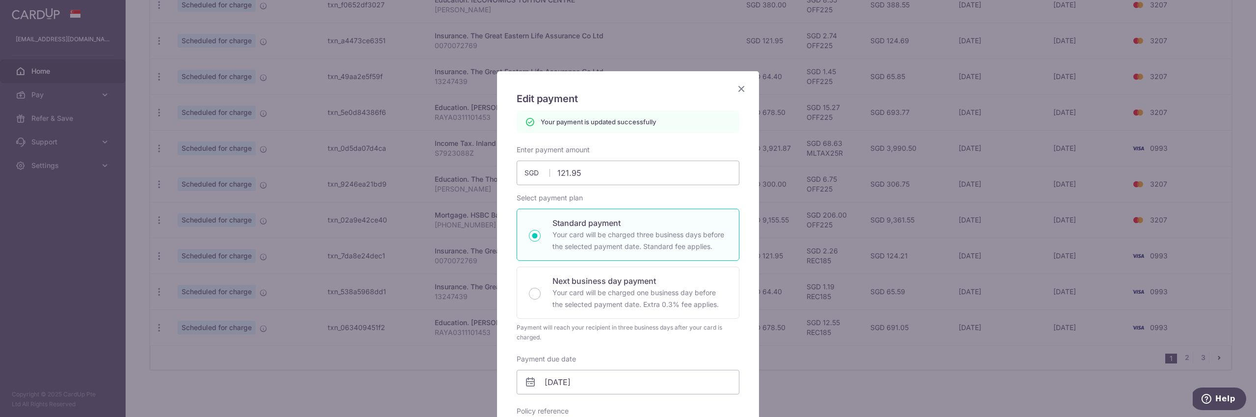
click at [741, 85] on icon "Close" at bounding box center [742, 88] width 12 height 12
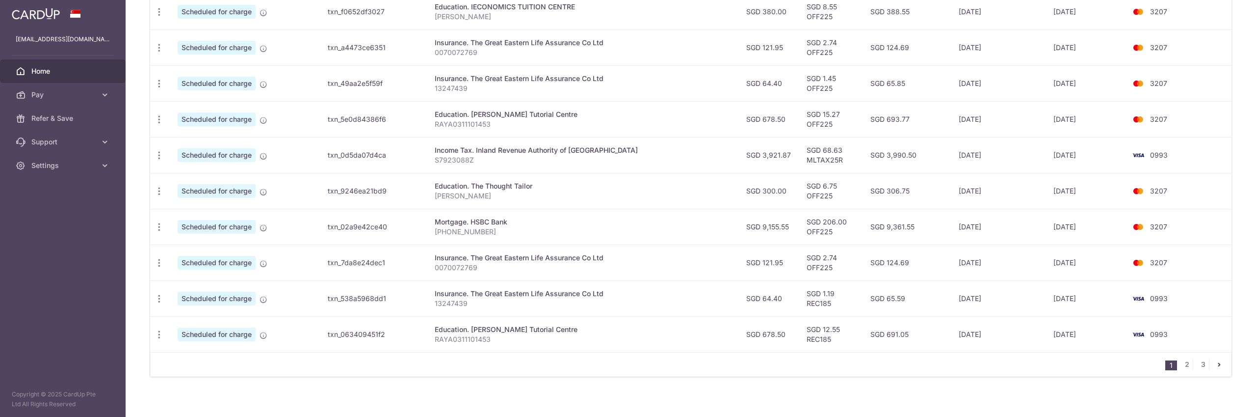
scroll to position [342, 0]
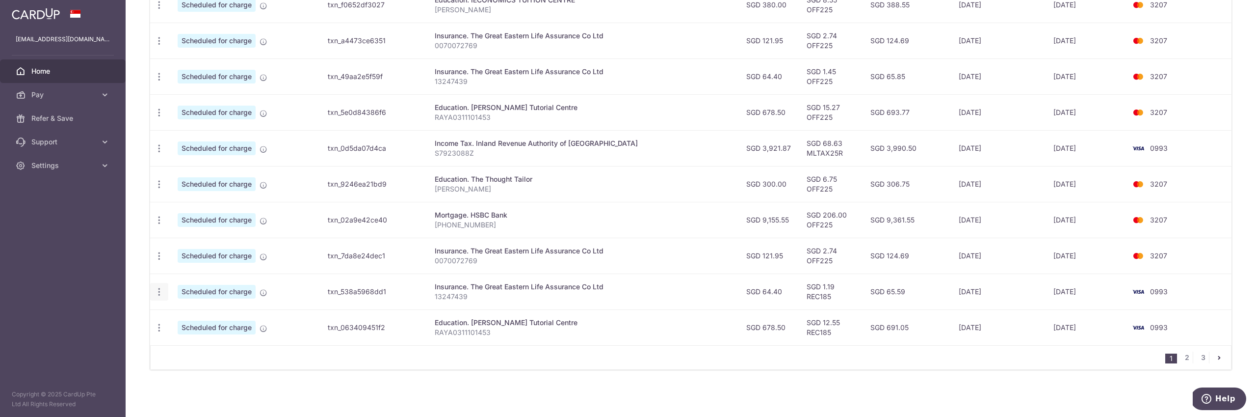
click at [159, 291] on icon "button" at bounding box center [159, 292] width 10 height 10
click at [203, 320] on span "Update payment" at bounding box center [211, 319] width 67 height 12
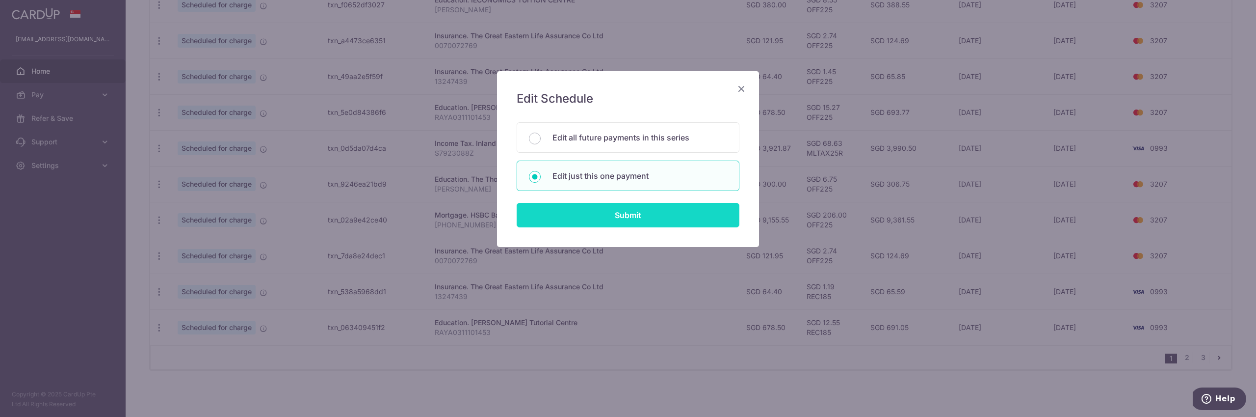
click at [649, 213] on input "Submit" at bounding box center [628, 215] width 223 height 25
radio input "true"
type input "64.40"
type input "[DATE]"
type input "13247439"
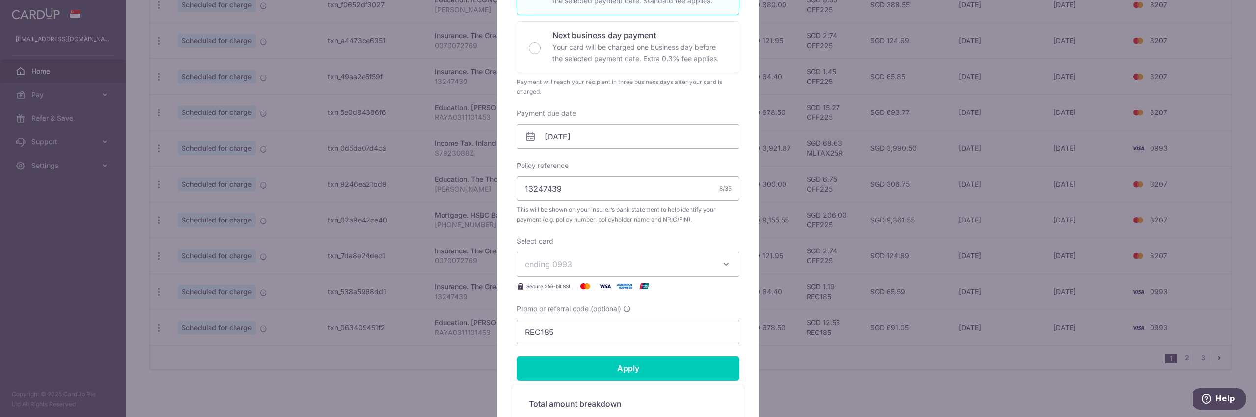
scroll to position [236, 0]
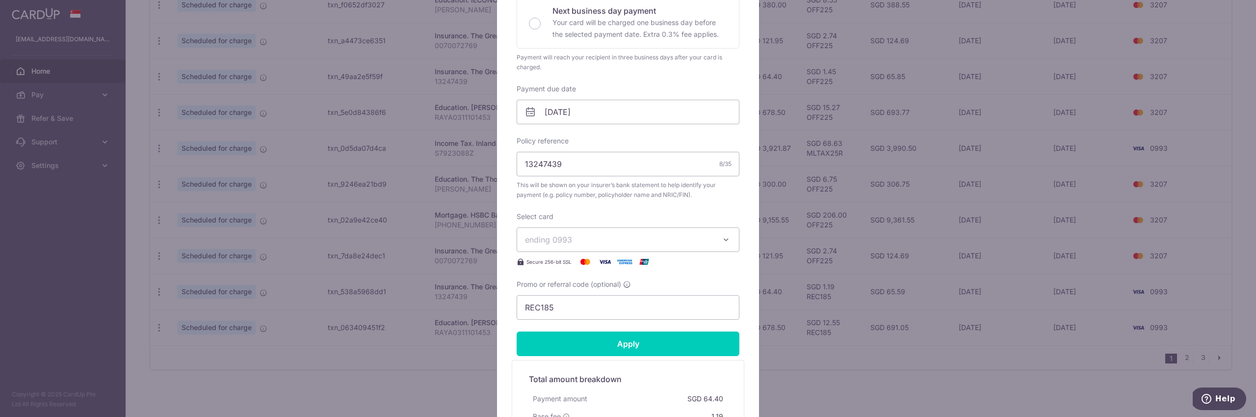
click at [581, 240] on span "ending 0993" at bounding box center [619, 240] width 188 height 12
click at [599, 310] on span "**** 3207" at bounding box center [628, 309] width 206 height 12
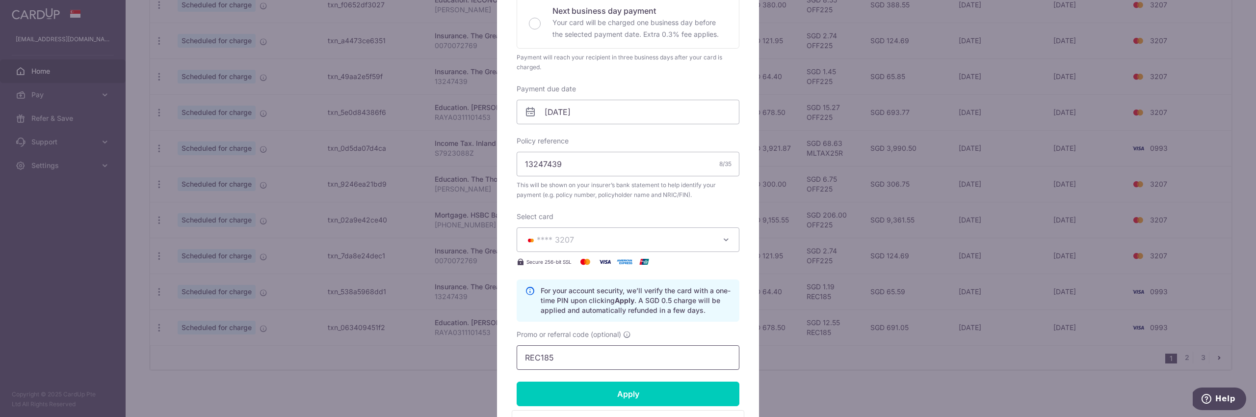
drag, startPoint x: 608, startPoint y: 356, endPoint x: 524, endPoint y: 345, distance: 85.2
click at [519, 347] on input "REC185" at bounding box center [628, 357] width 223 height 25
type input "OFF225"
click at [582, 399] on input "Apply" at bounding box center [628, 393] width 223 height 25
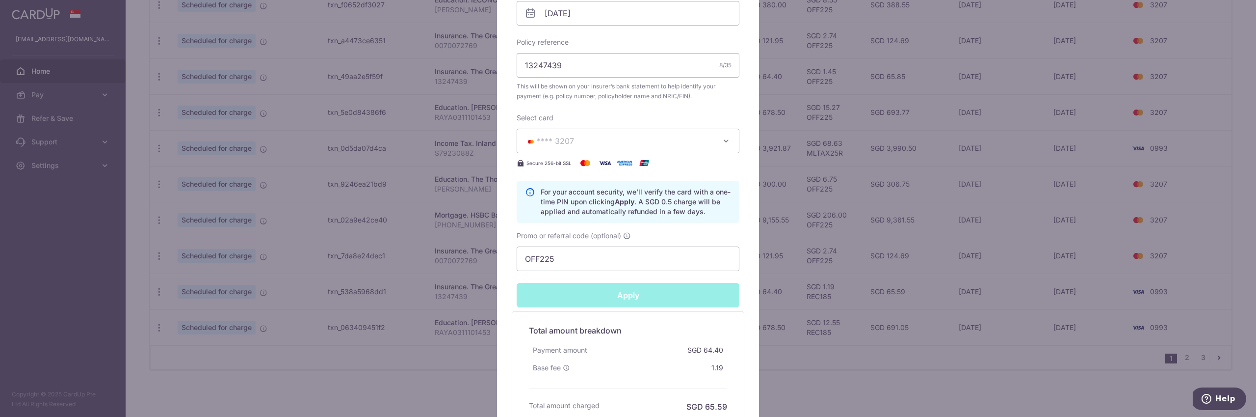
scroll to position [429, 0]
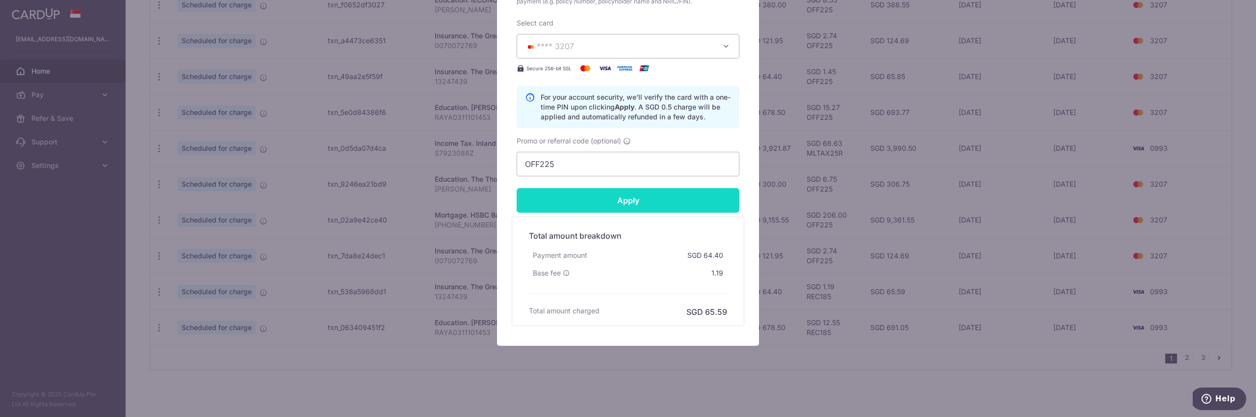
click at [627, 206] on input "Apply" at bounding box center [628, 200] width 223 height 25
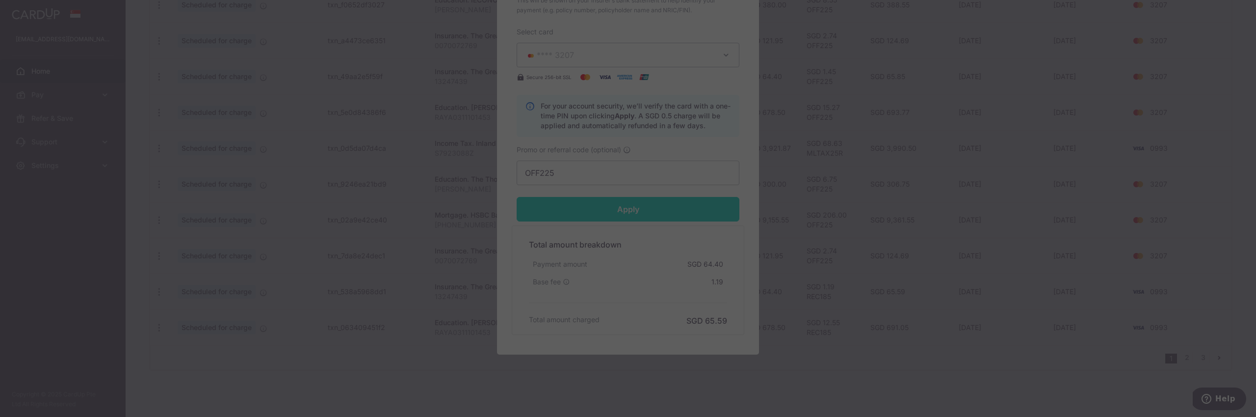
scroll to position [422, 0]
type input "Successfully Applied"
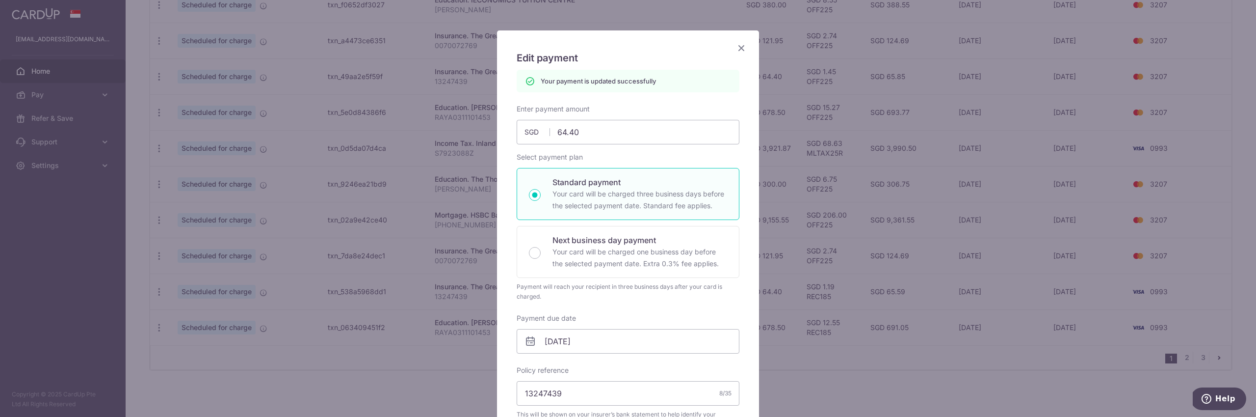
scroll to position [29, 0]
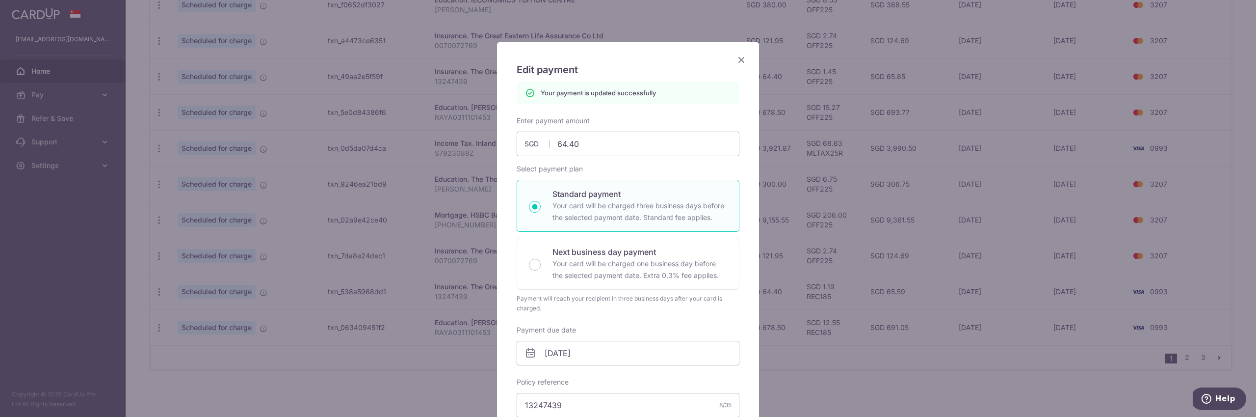
drag, startPoint x: 742, startPoint y: 58, endPoint x: 738, endPoint y: 96, distance: 38.0
click at [742, 58] on icon "Close" at bounding box center [742, 59] width 12 height 12
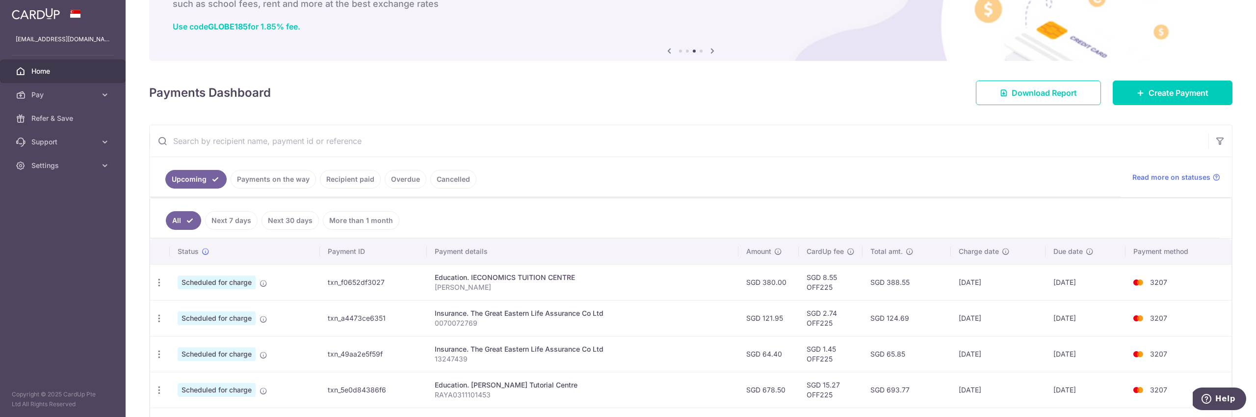
scroll to position [64, 0]
